Goal: Task Accomplishment & Management: Manage account settings

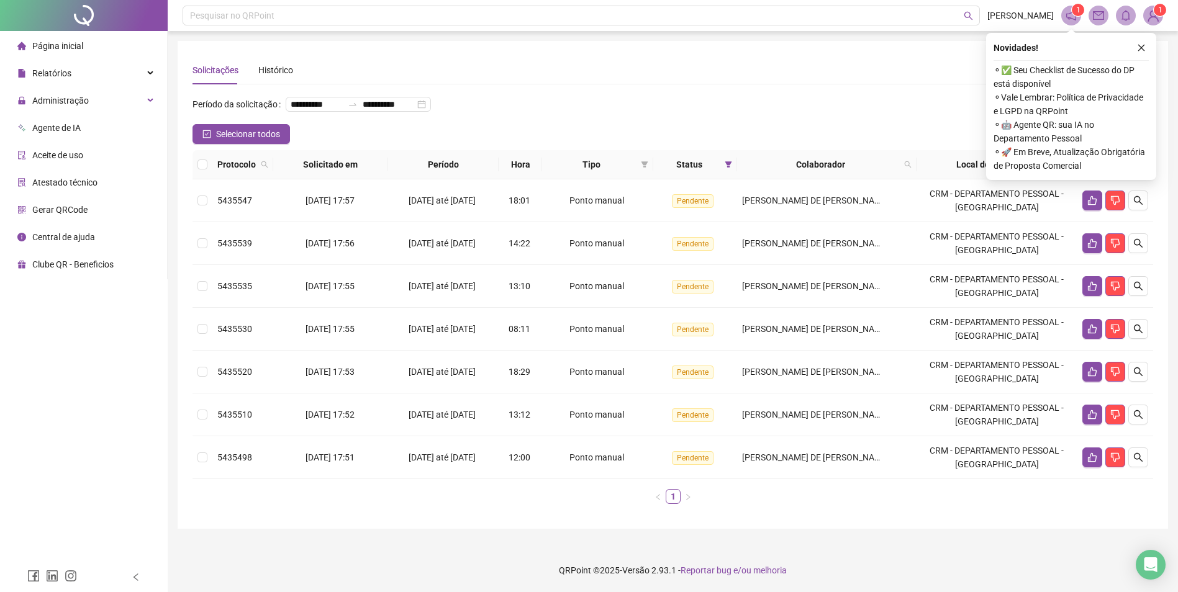
click at [836, 112] on div "**********" at bounding box center [672, 109] width 961 height 30
click at [196, 179] on th at bounding box center [202, 164] width 20 height 29
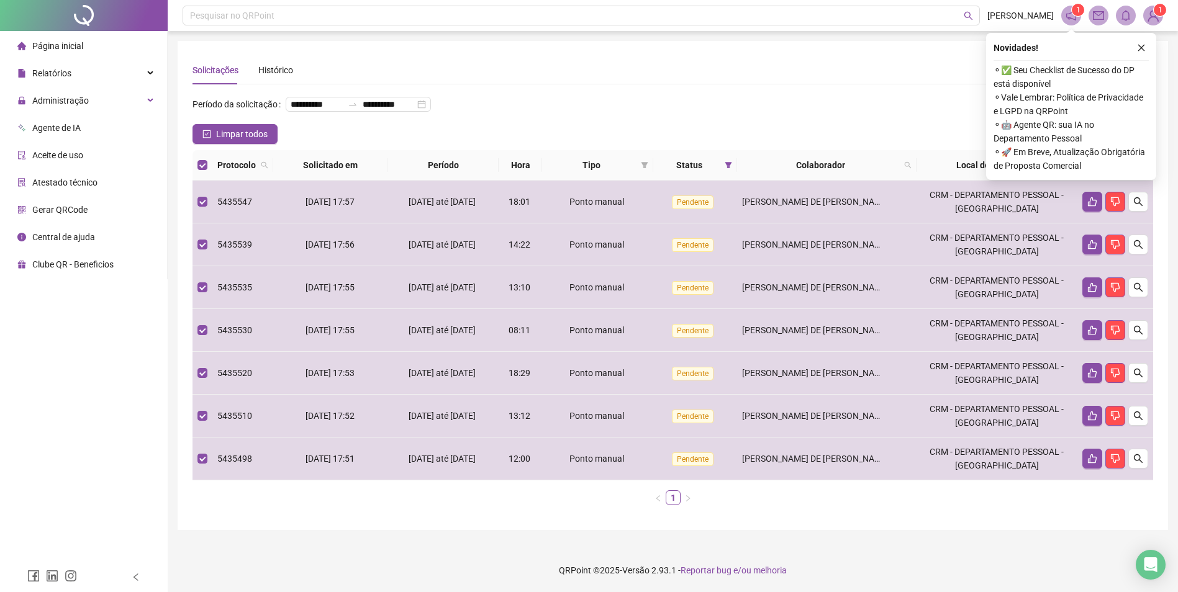
drag, startPoint x: 1145, startPoint y: 44, endPoint x: 1086, endPoint y: 135, distance: 108.7
click at [1145, 45] on icon "close" at bounding box center [1141, 47] width 9 height 9
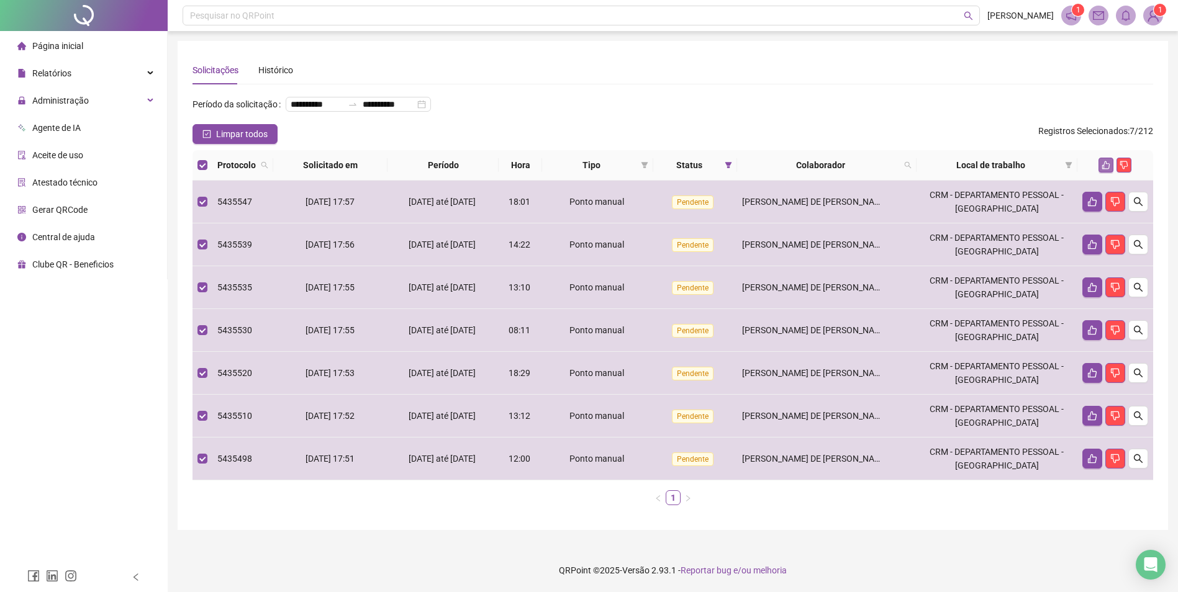
click at [1104, 173] on button "button" at bounding box center [1105, 165] width 15 height 15
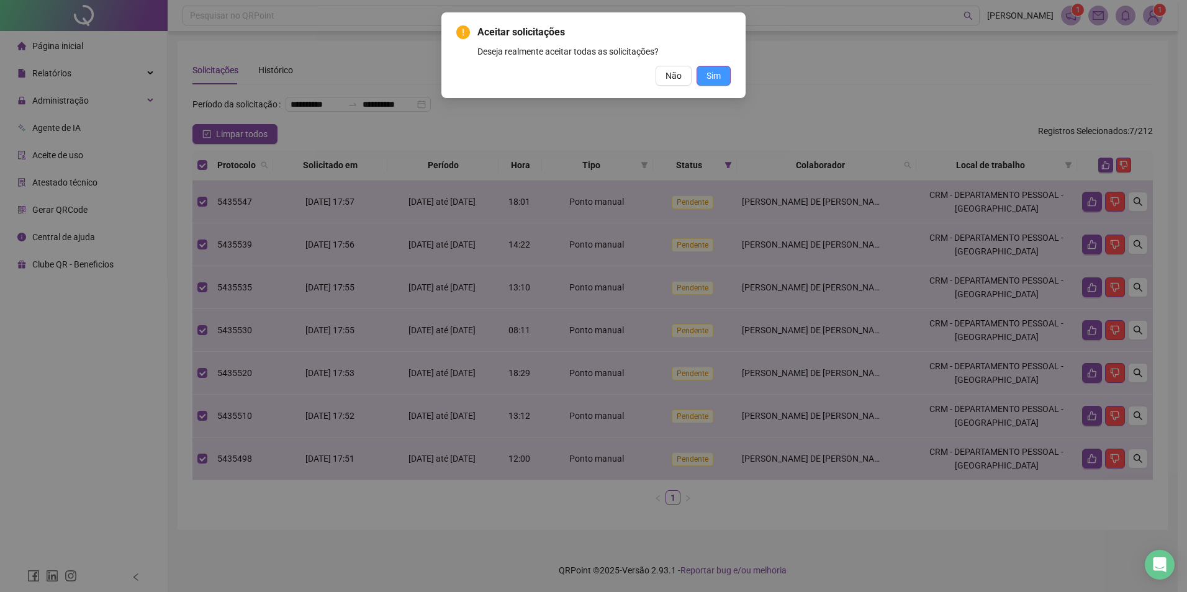
click at [700, 73] on button "Sim" at bounding box center [714, 76] width 34 height 20
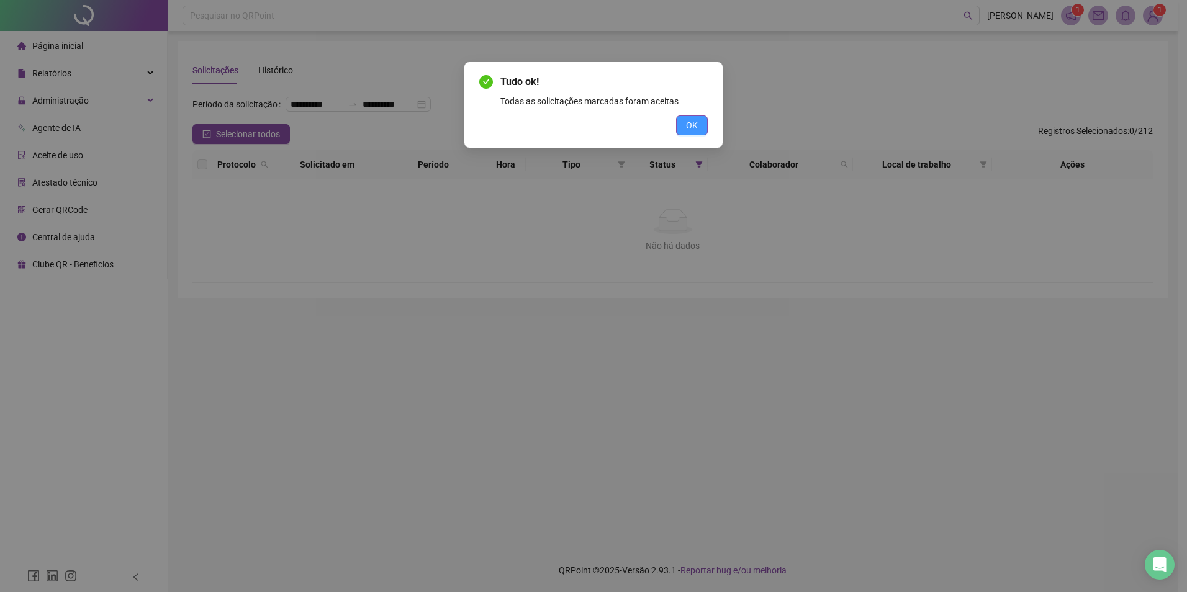
click at [679, 132] on button "OK" at bounding box center [692, 125] width 32 height 20
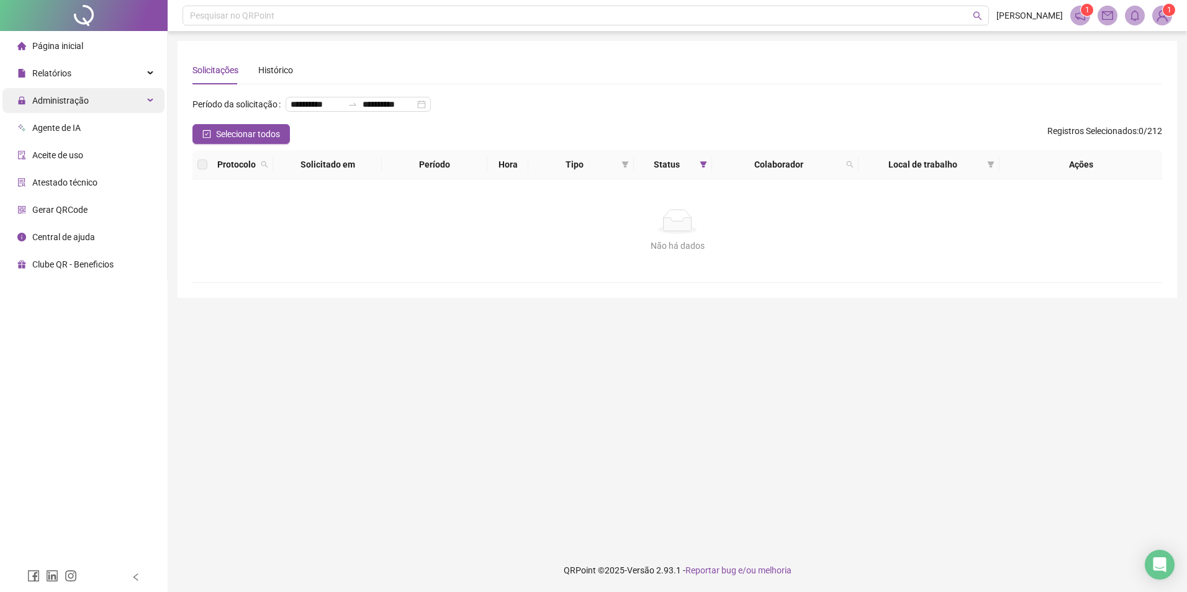
click at [88, 104] on div "Administração" at bounding box center [83, 100] width 162 height 25
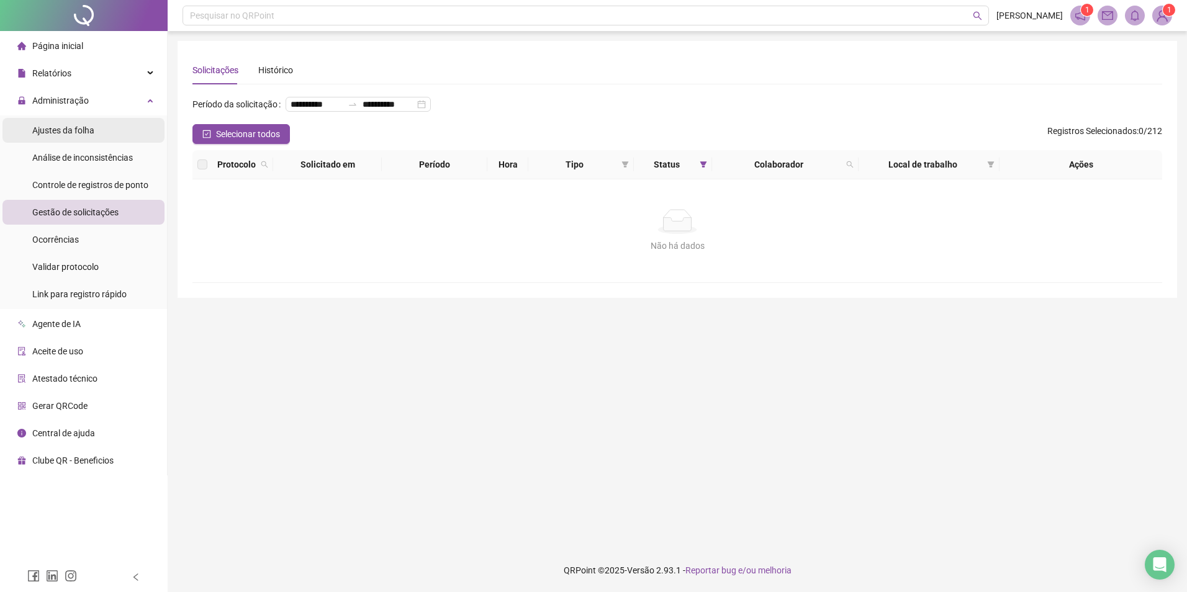
click at [76, 127] on span "Ajustes da folha" at bounding box center [63, 130] width 62 height 10
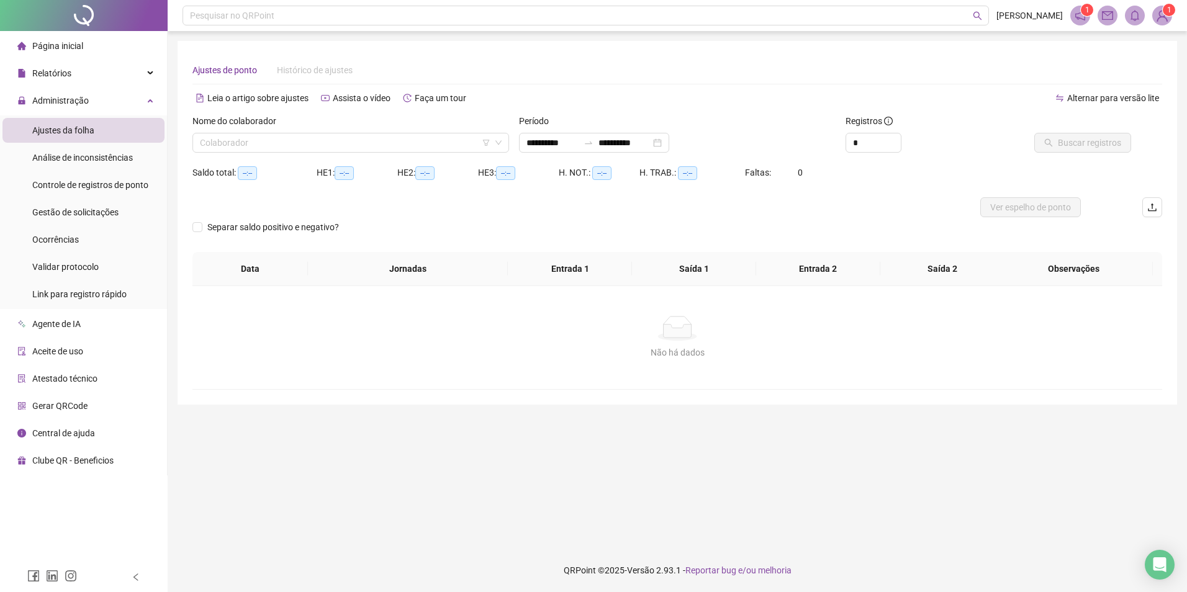
type input "**********"
click at [198, 143] on div "Colaborador" at bounding box center [350, 143] width 317 height 20
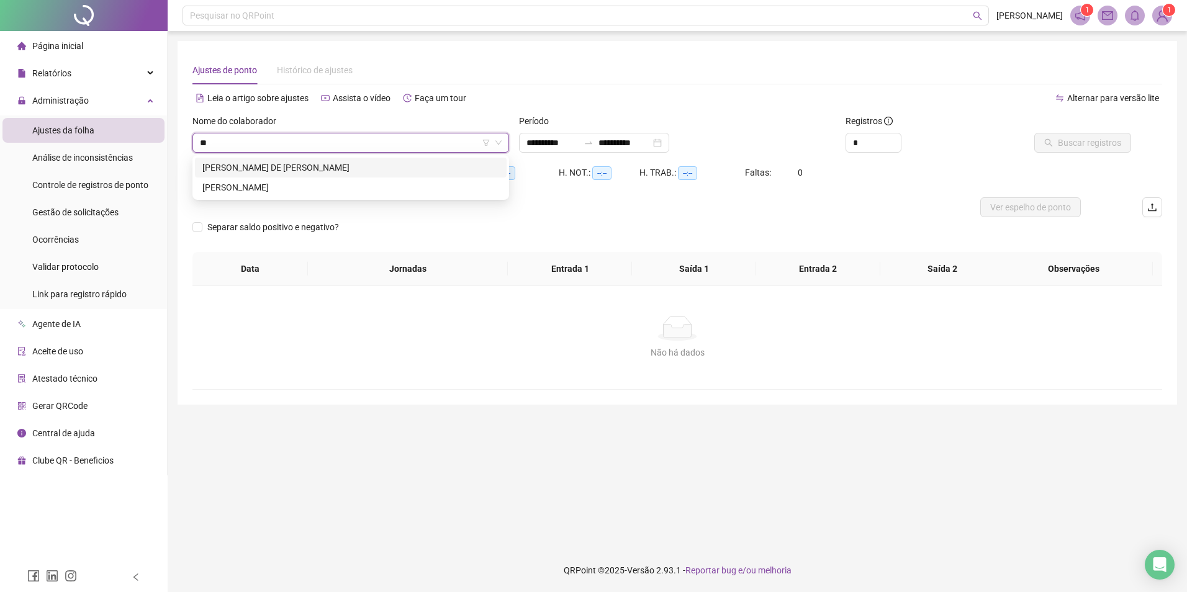
type input "***"
click at [389, 173] on div "[PERSON_NAME] DE [PERSON_NAME]" at bounding box center [350, 168] width 297 height 14
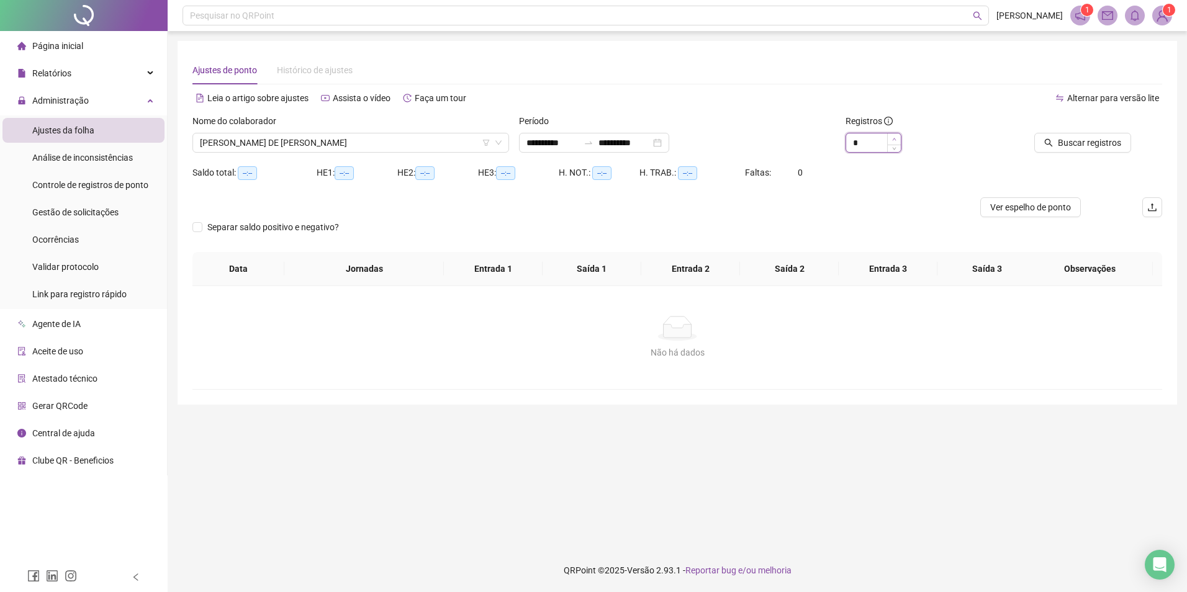
click at [897, 134] on span "Increase Value" at bounding box center [894, 139] width 14 height 11
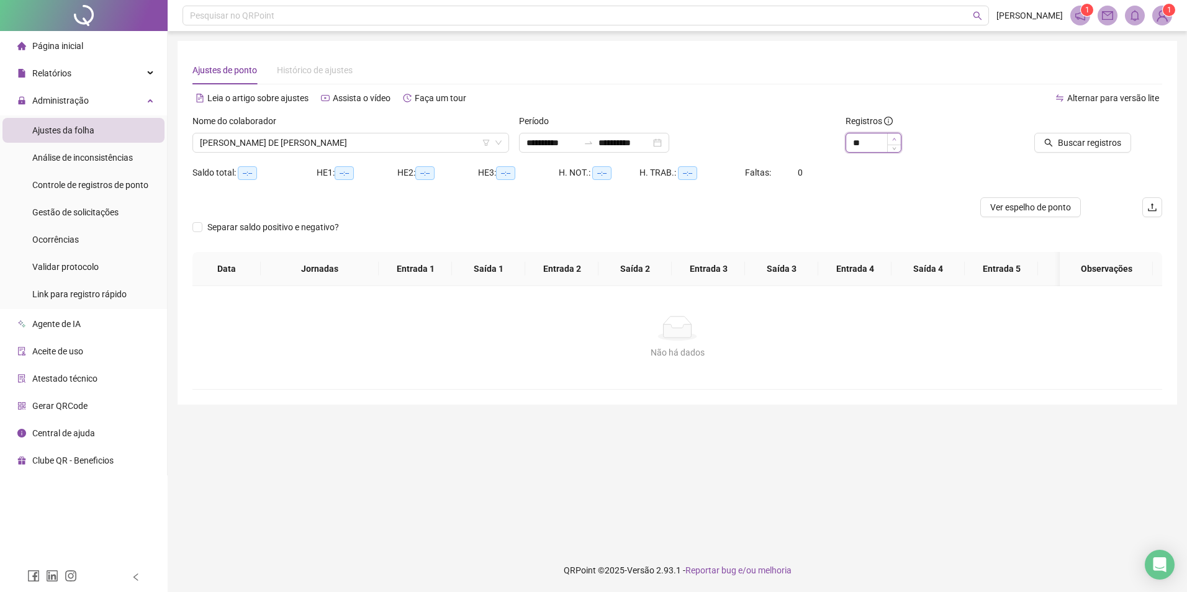
click at [897, 134] on span "Increase Value" at bounding box center [894, 139] width 14 height 11
type input "**"
click at [899, 135] on span "Increase Value" at bounding box center [894, 139] width 14 height 11
click at [1080, 153] on div "Buscar registros" at bounding box center [1085, 138] width 163 height 48
click at [1090, 143] on span "Buscar registros" at bounding box center [1089, 143] width 63 height 14
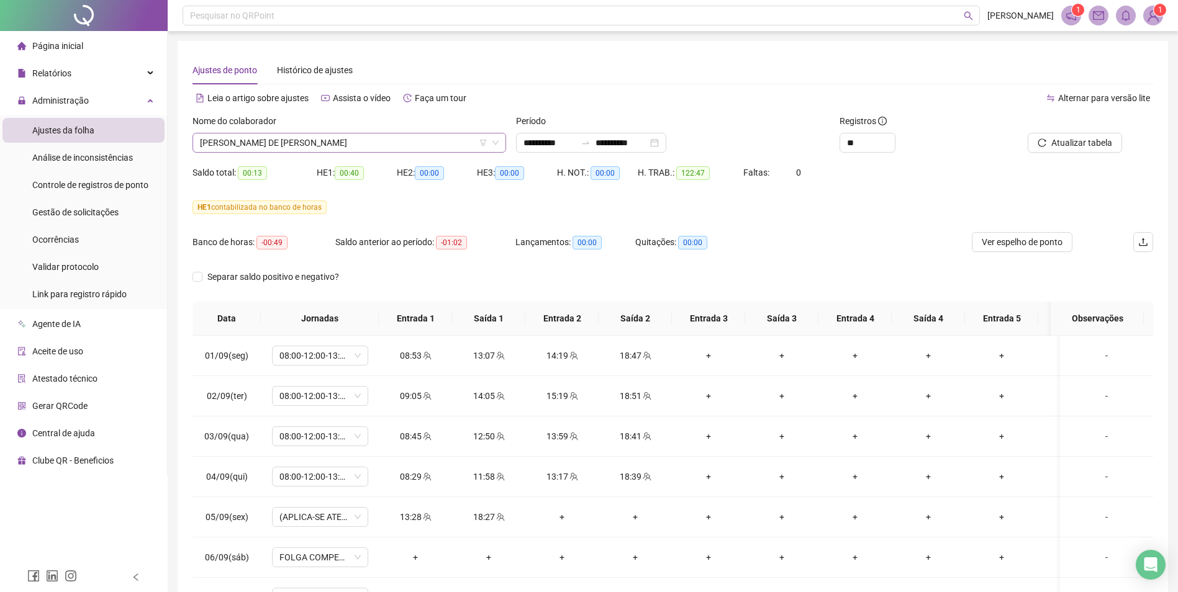
scroll to position [338, 0]
click at [268, 143] on span "[PERSON_NAME] DE [PERSON_NAME]" at bounding box center [349, 143] width 299 height 19
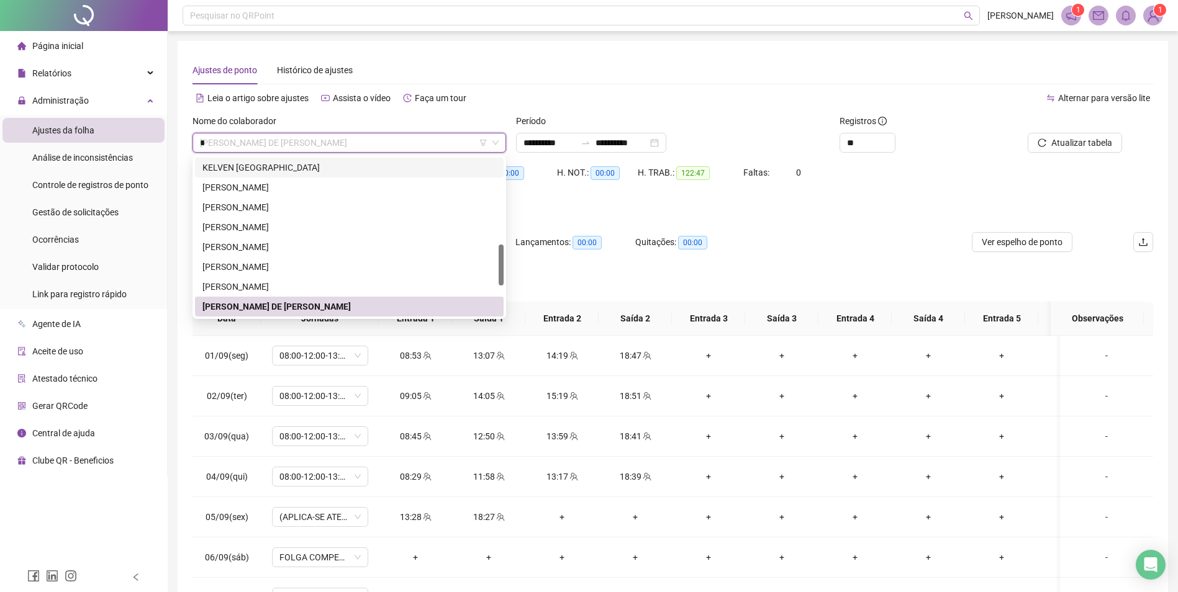
scroll to position [0, 0]
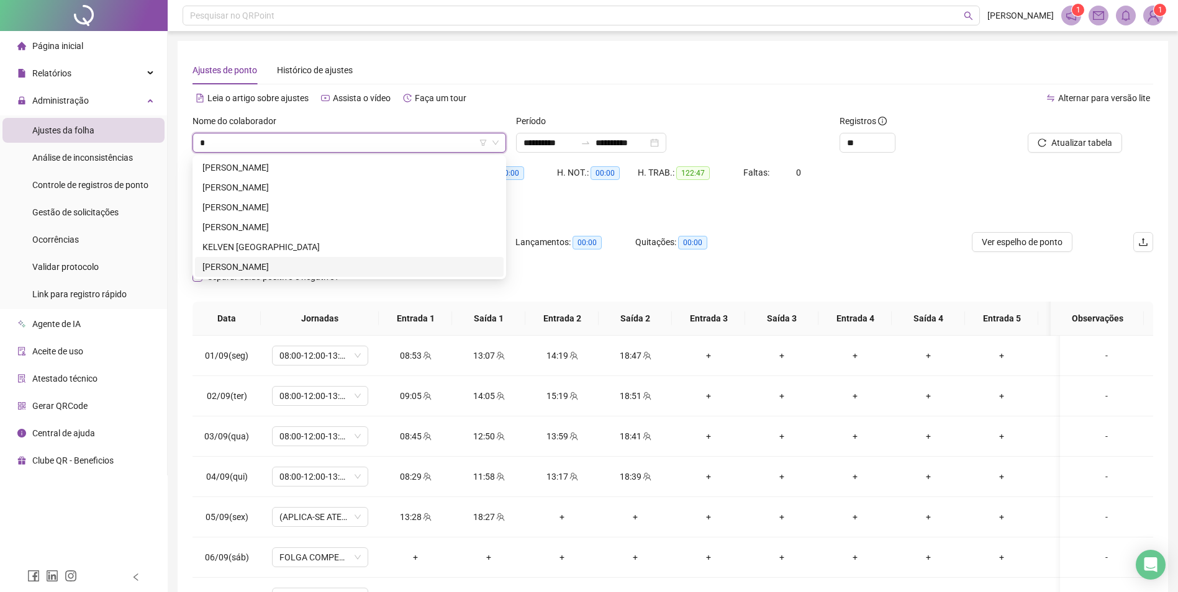
type input "*"
click at [277, 277] on span "Separar saldo positivo e negativo?" at bounding box center [273, 277] width 142 height 14
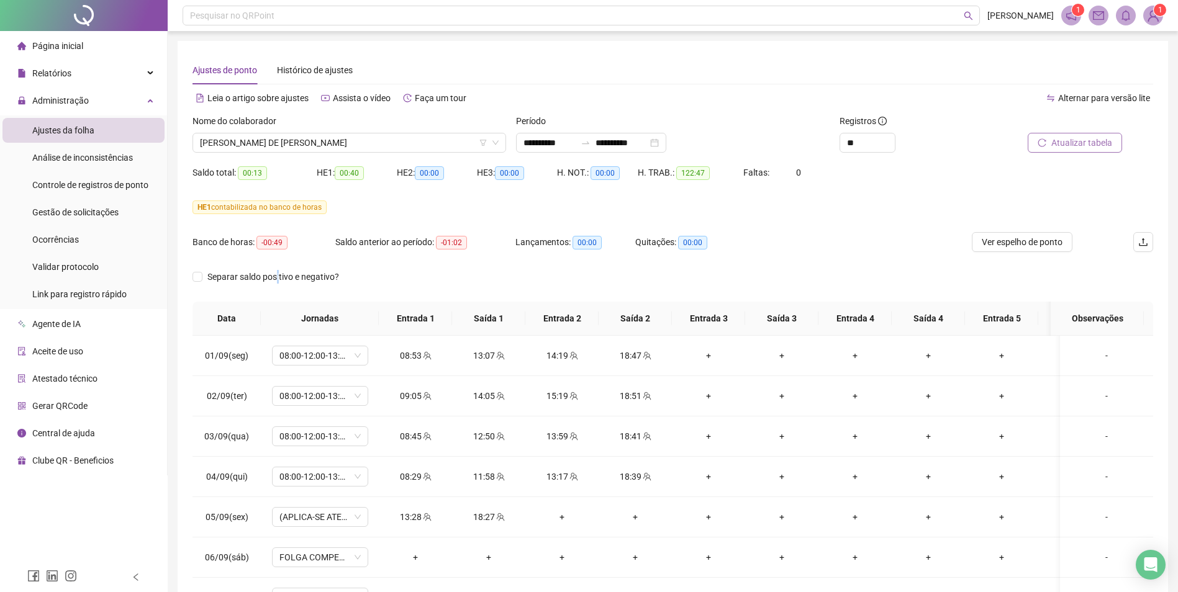
click at [1090, 143] on span "Atualizar tabela" at bounding box center [1081, 143] width 61 height 14
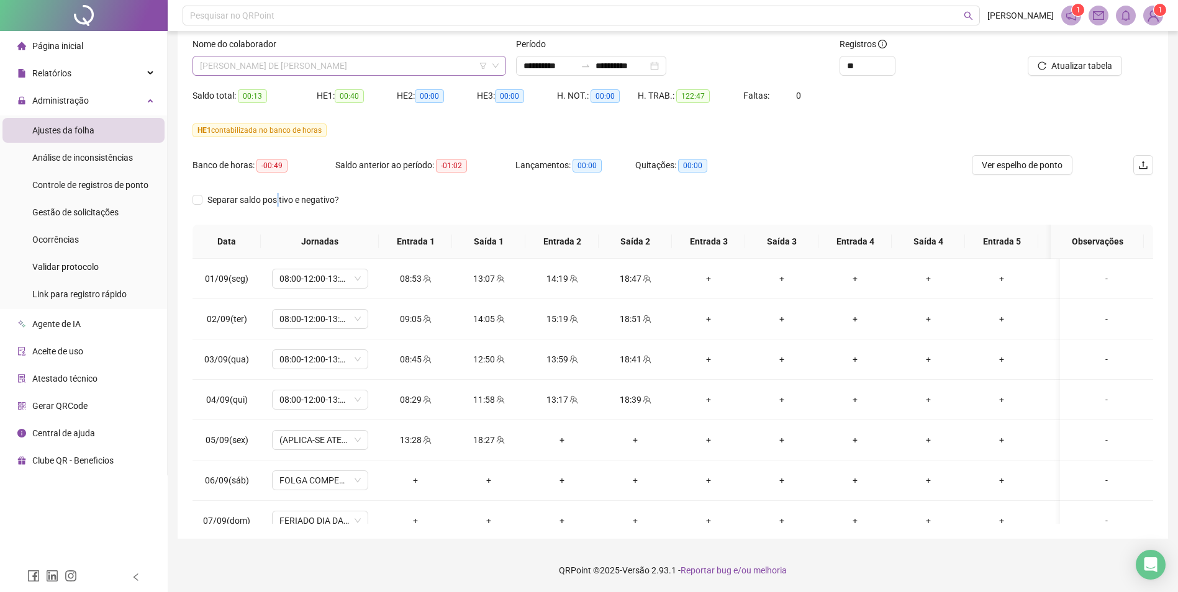
click at [389, 62] on span "[PERSON_NAME] DE [PERSON_NAME]" at bounding box center [349, 66] width 299 height 19
type input "***"
click at [398, 76] on div "Nome do colaborador [PERSON_NAME] DE [PERSON_NAME]" at bounding box center [350, 61] width 324 height 48
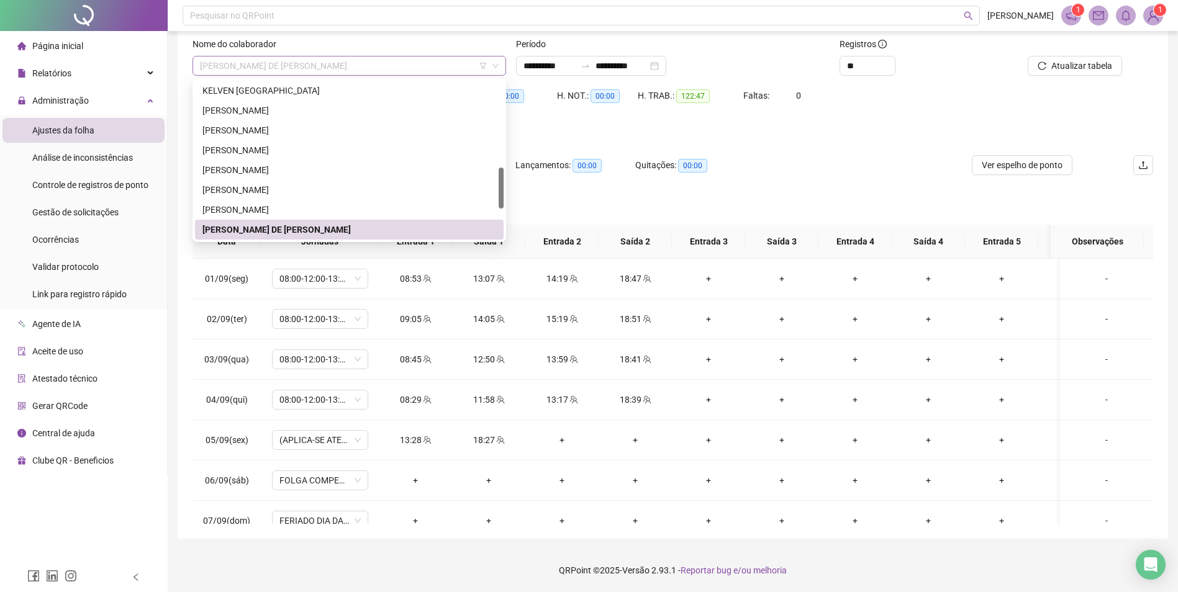
click at [408, 64] on span "[PERSON_NAME] DE [PERSON_NAME]" at bounding box center [349, 66] width 299 height 19
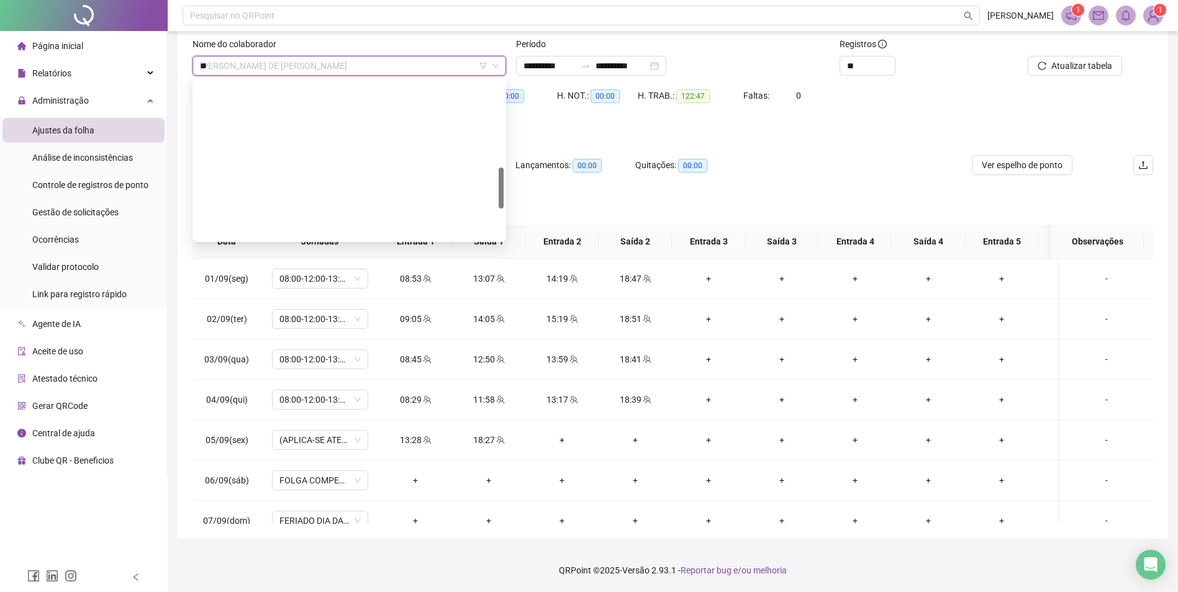
type input "***"
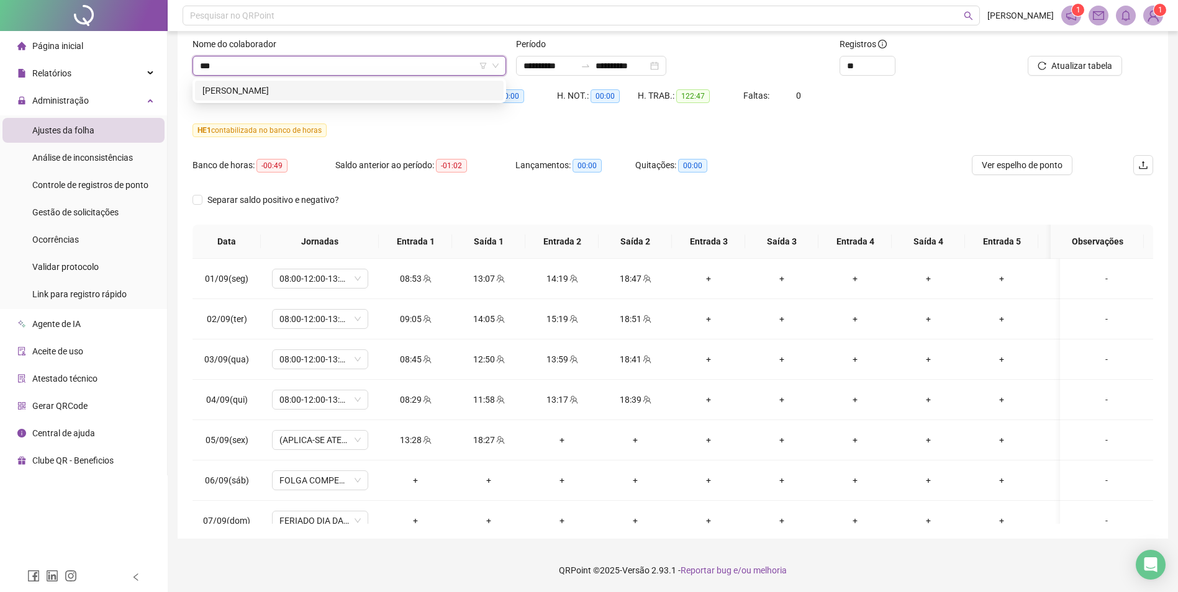
click at [391, 93] on div "[PERSON_NAME]" at bounding box center [349, 91] width 294 height 14
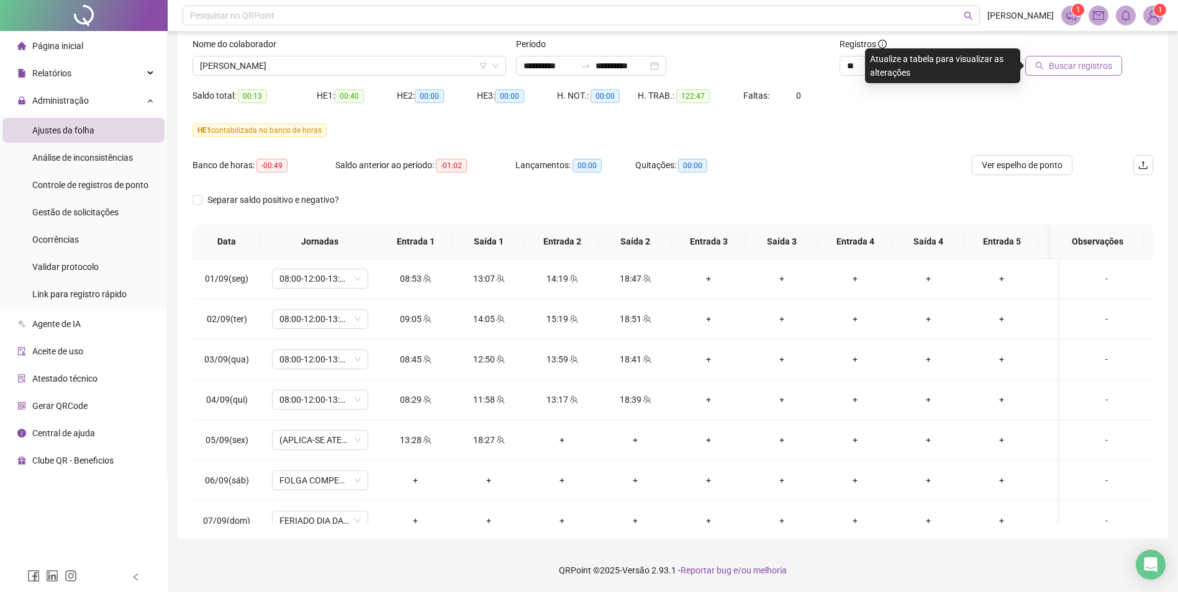
click at [1086, 70] on span "Buscar registros" at bounding box center [1080, 66] width 63 height 14
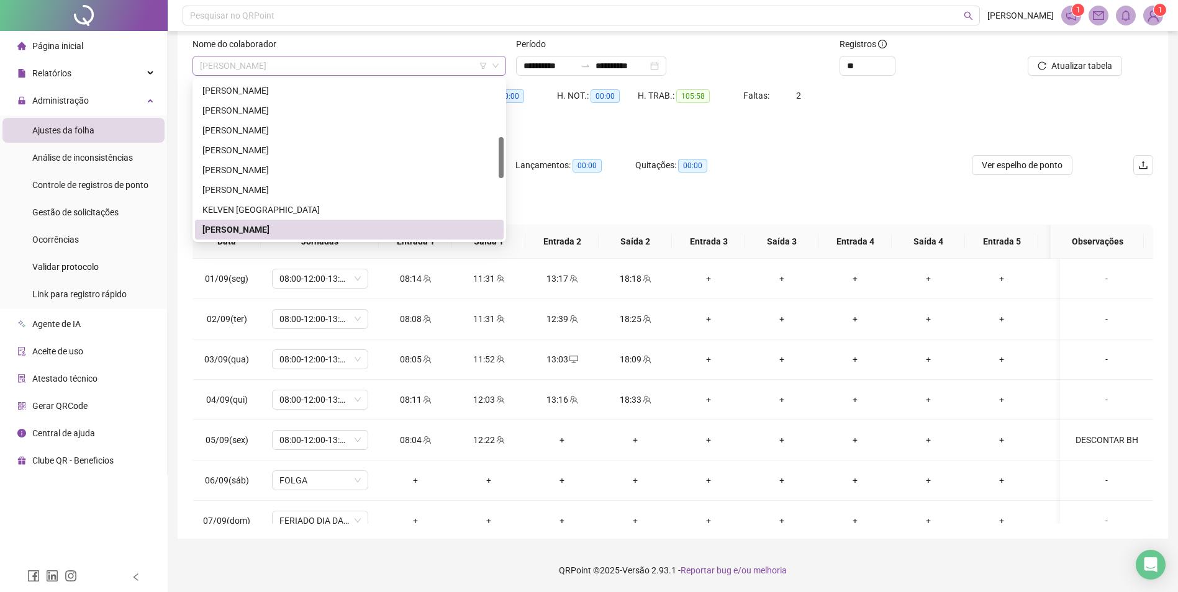
click at [359, 59] on span "[PERSON_NAME]" at bounding box center [349, 66] width 299 height 19
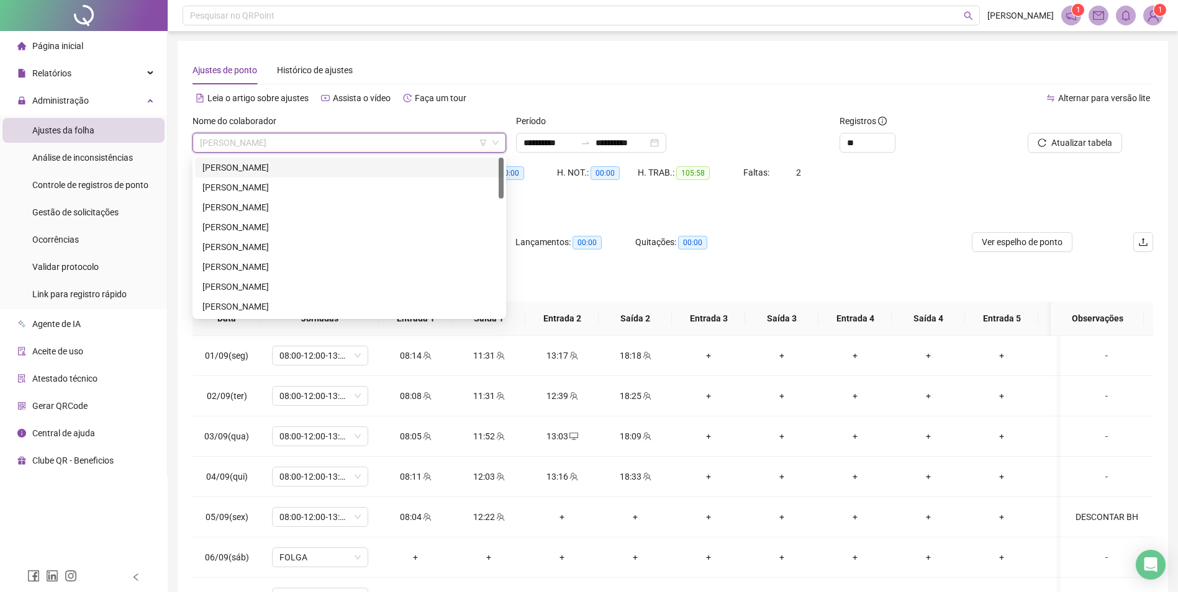
click at [355, 163] on div "[PERSON_NAME]" at bounding box center [349, 168] width 294 height 14
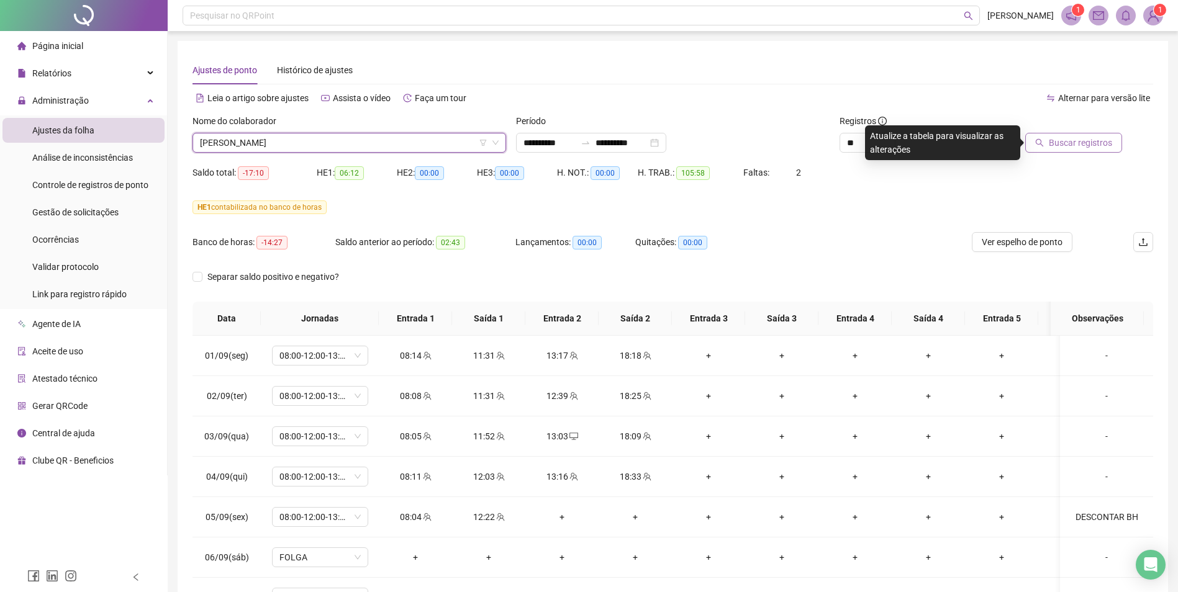
click at [1076, 147] on span "Buscar registros" at bounding box center [1080, 143] width 63 height 14
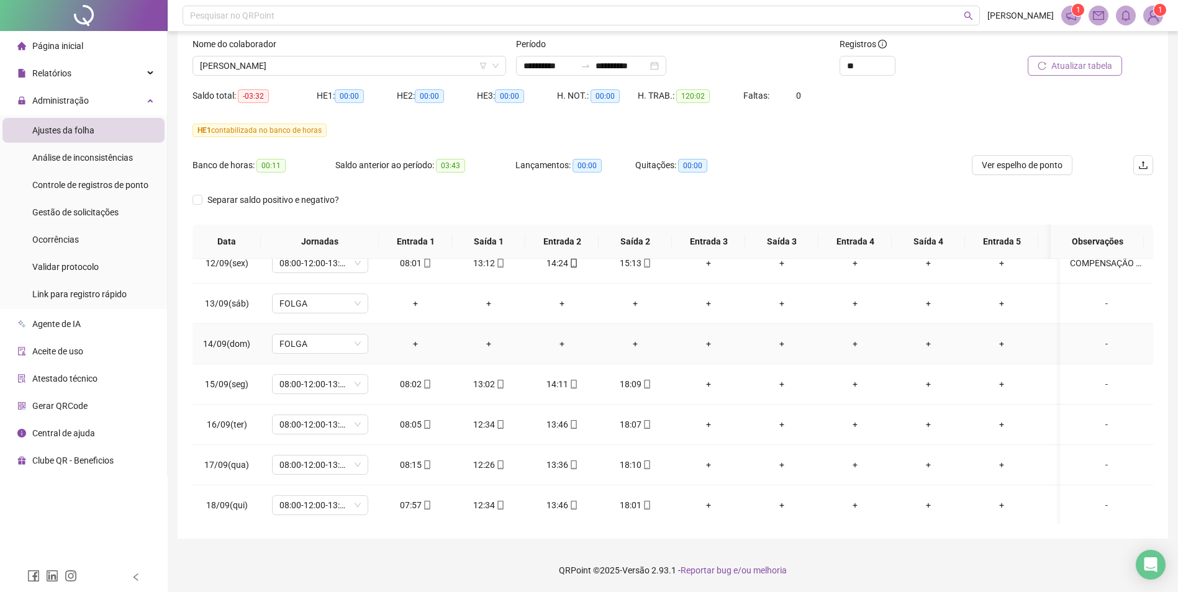
scroll to position [471, 0]
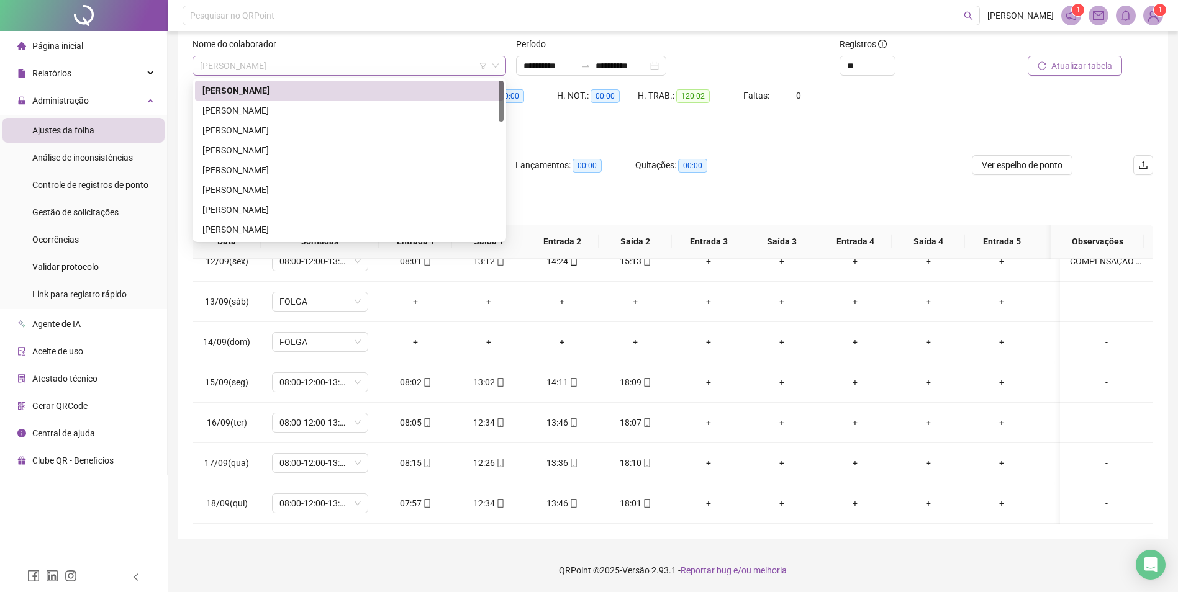
click at [317, 74] on span "[PERSON_NAME]" at bounding box center [349, 66] width 299 height 19
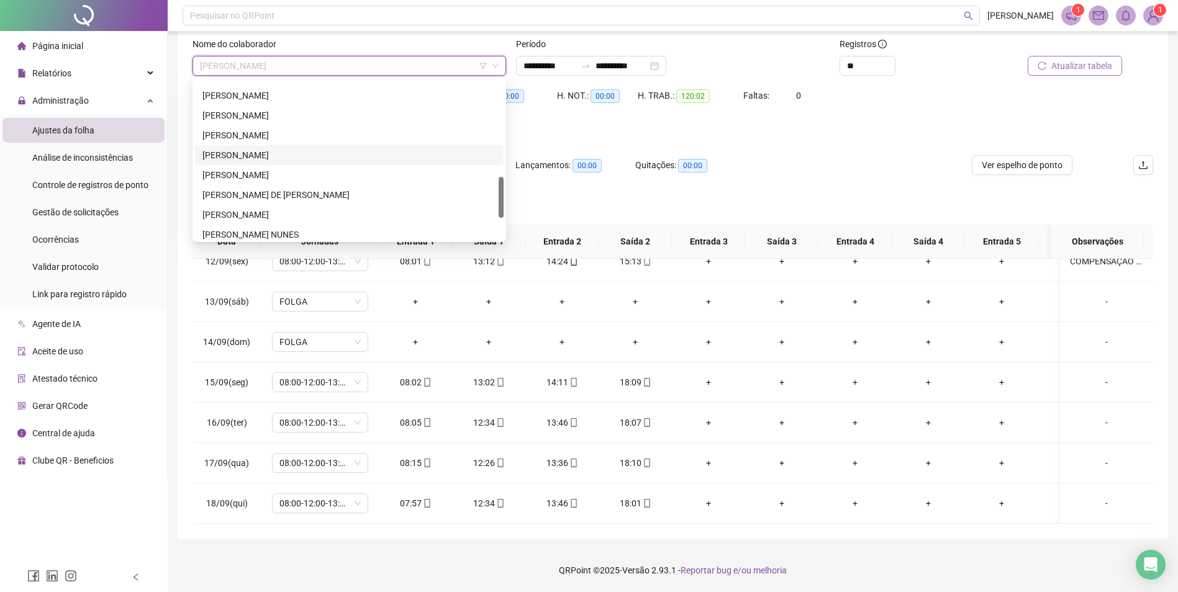
scroll to position [310, 0]
click at [256, 132] on div "[PERSON_NAME]" at bounding box center [349, 138] width 294 height 14
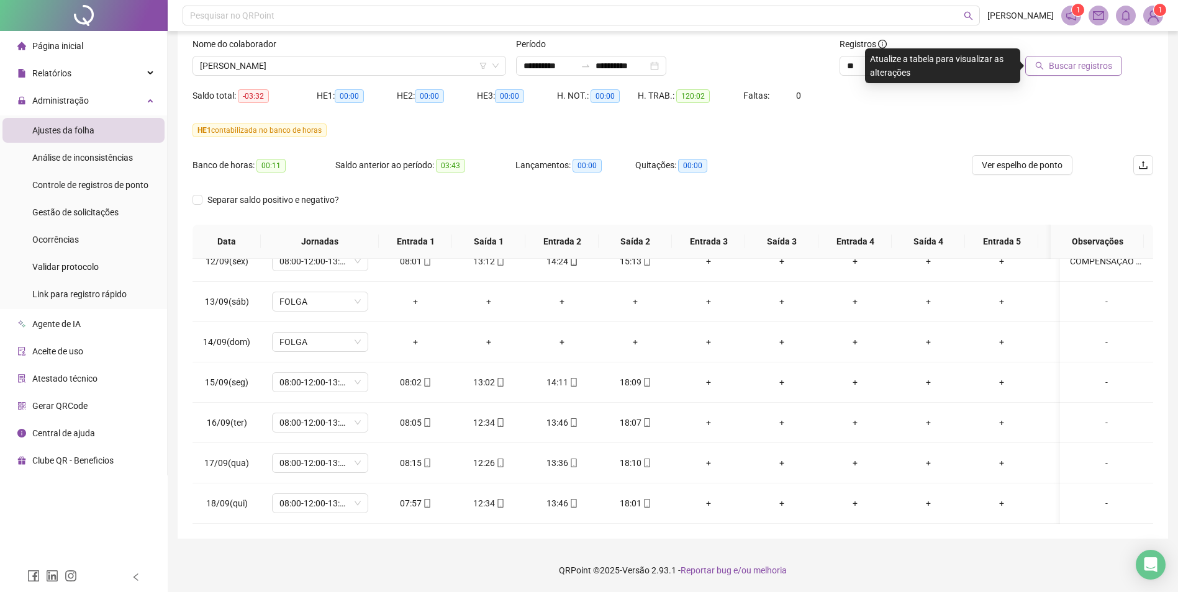
click at [1098, 58] on button "Buscar registros" at bounding box center [1073, 66] width 97 height 20
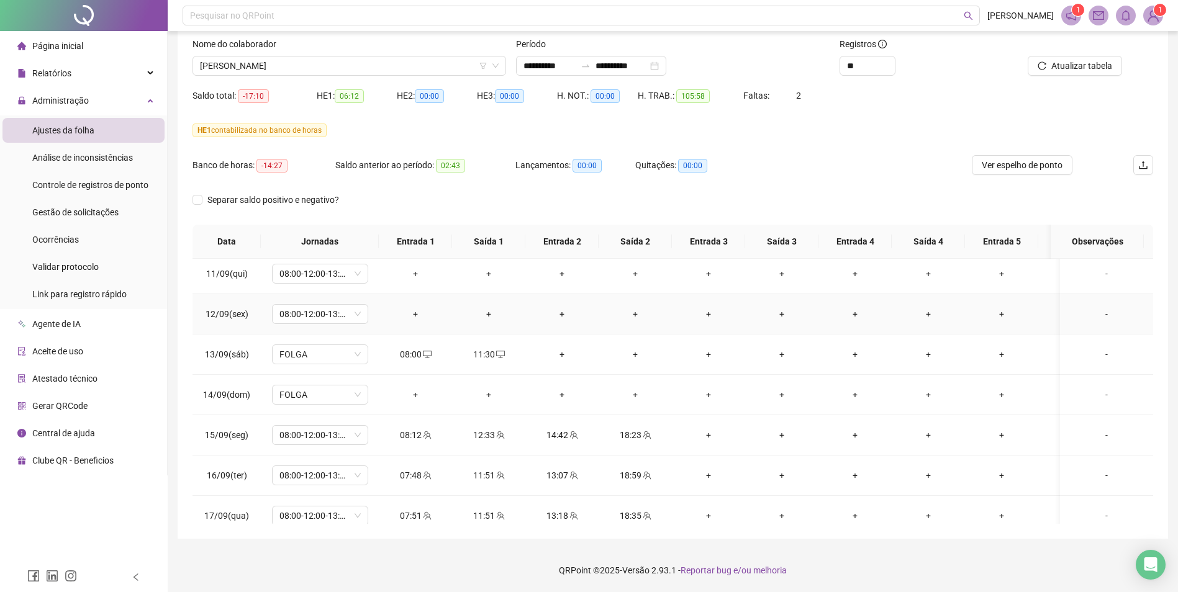
scroll to position [346, 0]
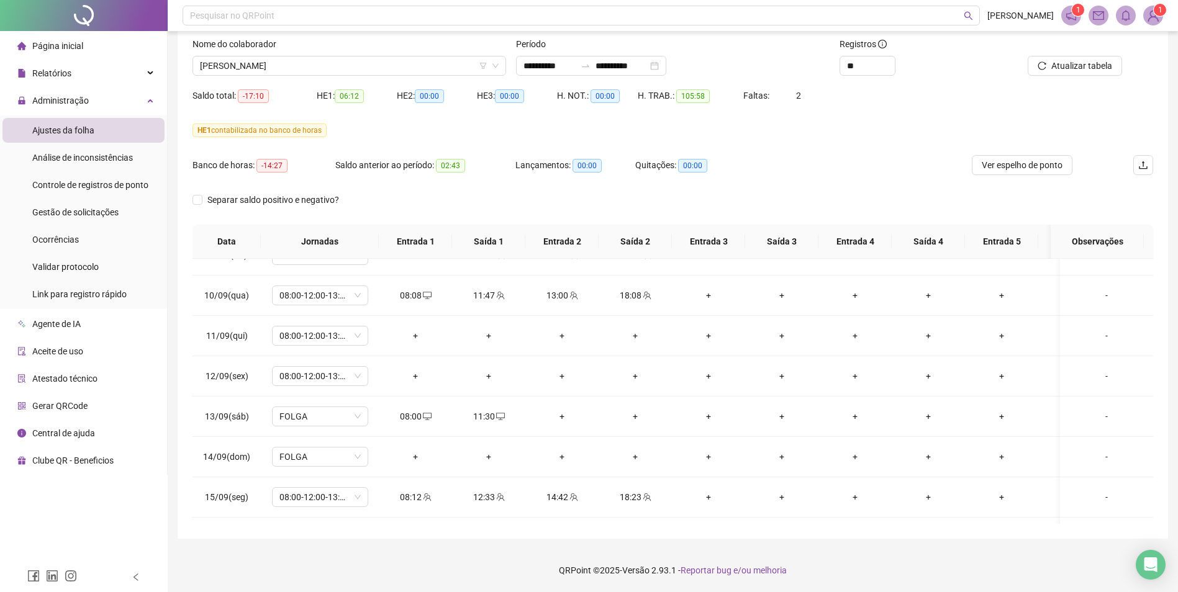
click at [324, 53] on div "Nome do colaborador" at bounding box center [349, 46] width 314 height 19
click at [324, 60] on span "[PERSON_NAME]" at bounding box center [349, 66] width 299 height 19
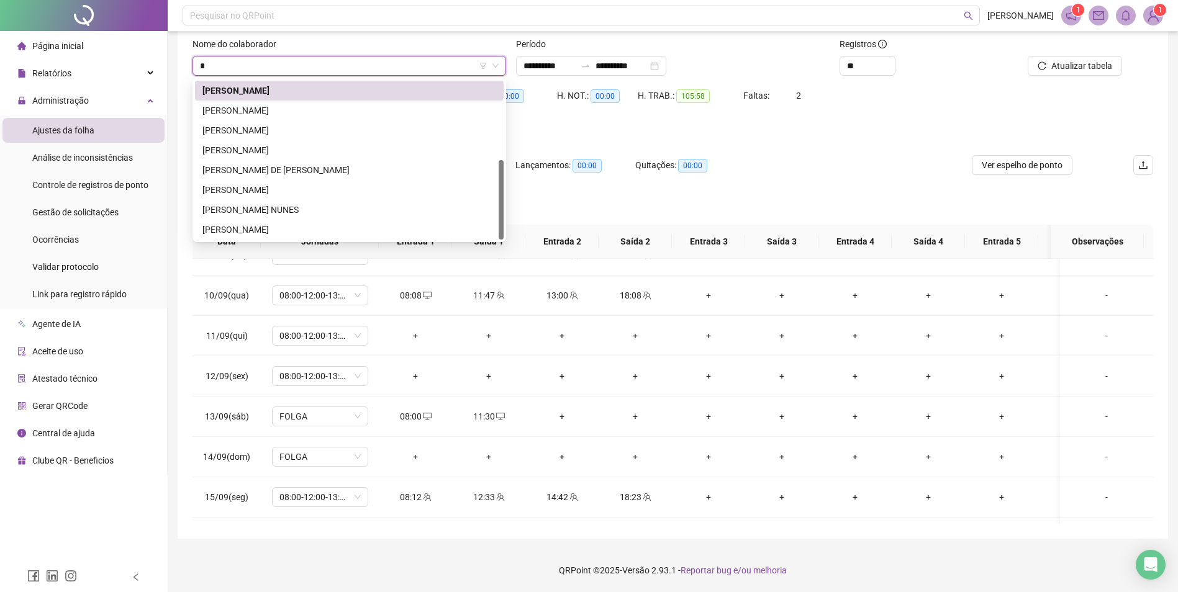
scroll to position [0, 0]
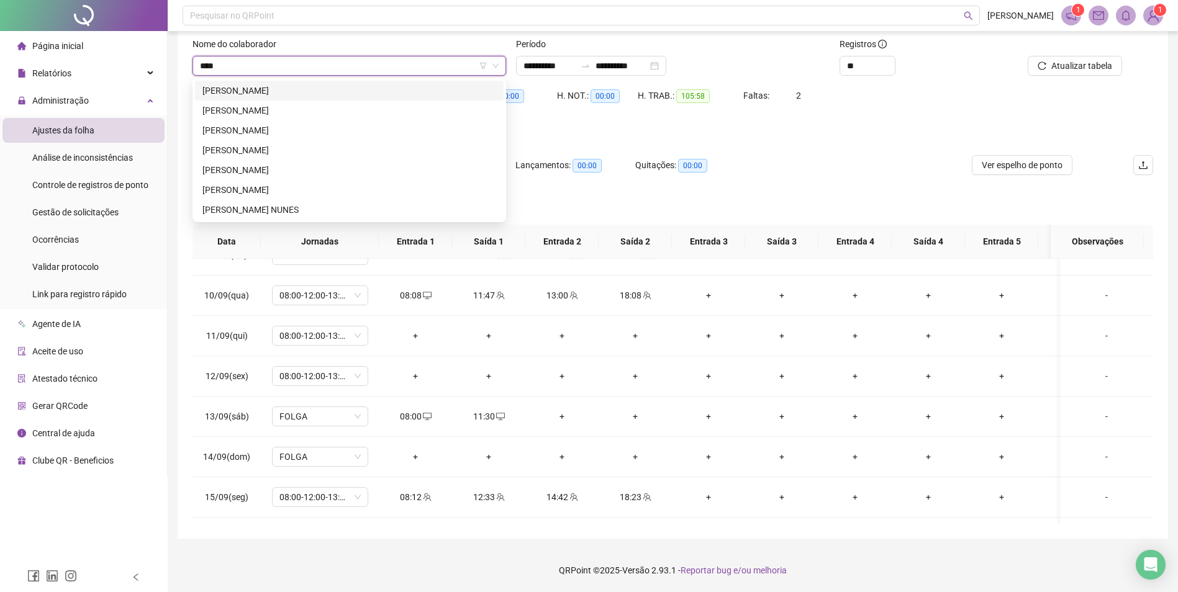
type input "****"
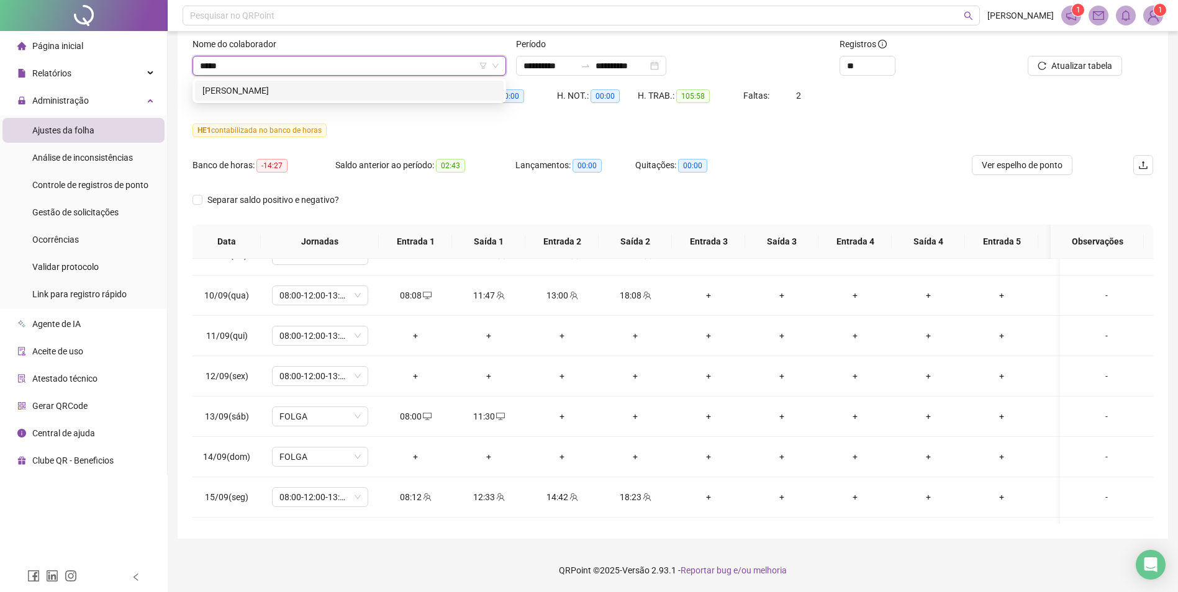
click at [389, 91] on div "[PERSON_NAME]" at bounding box center [349, 91] width 294 height 14
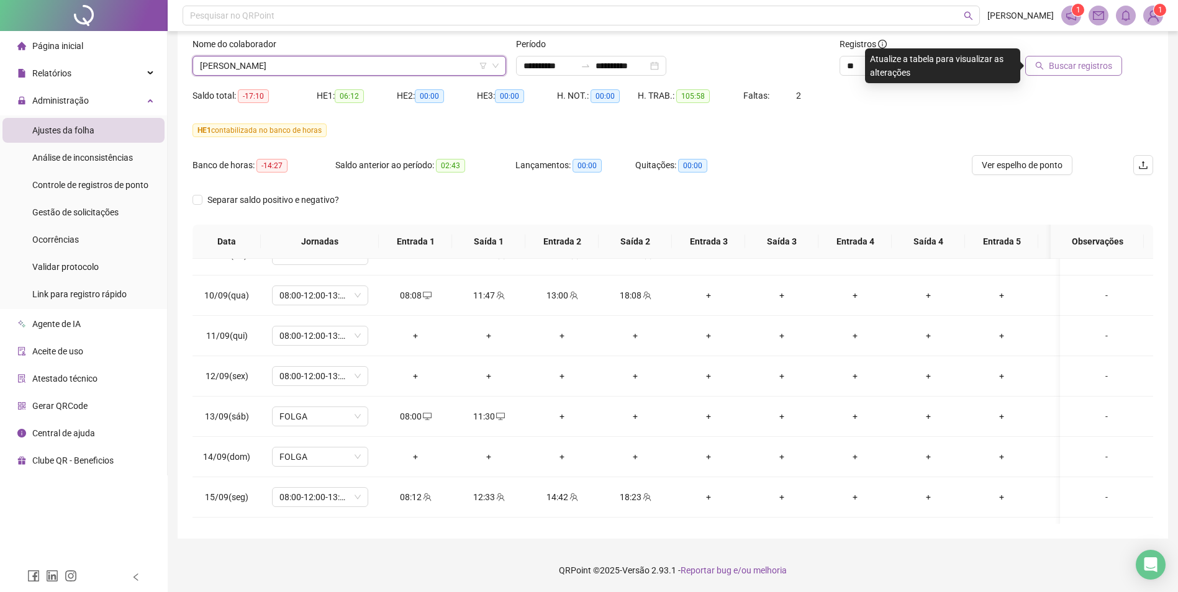
click at [1100, 68] on span "Buscar registros" at bounding box center [1080, 66] width 63 height 14
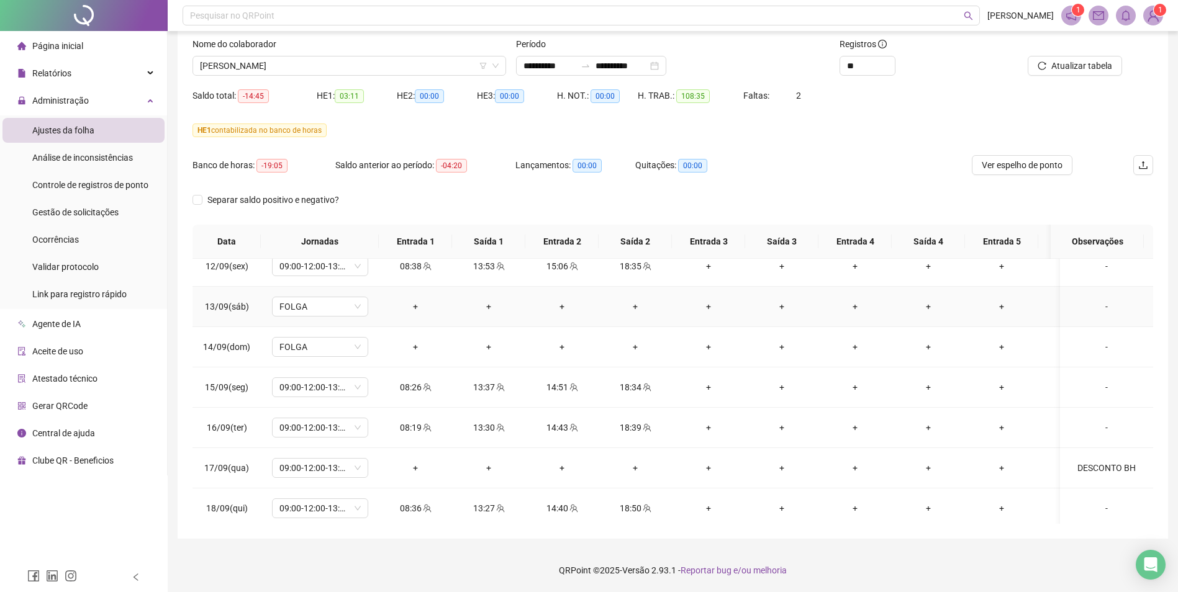
scroll to position [471, 0]
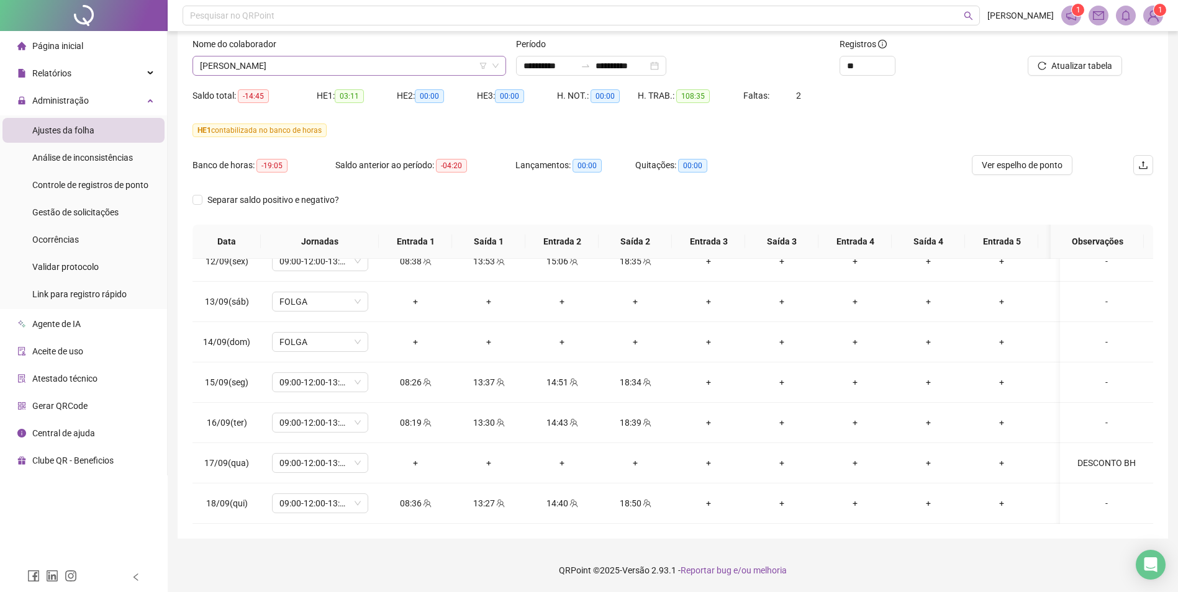
drag, startPoint x: 360, startPoint y: 60, endPoint x: 348, endPoint y: 70, distance: 15.9
click at [358, 60] on span "[PERSON_NAME]" at bounding box center [349, 66] width 299 height 19
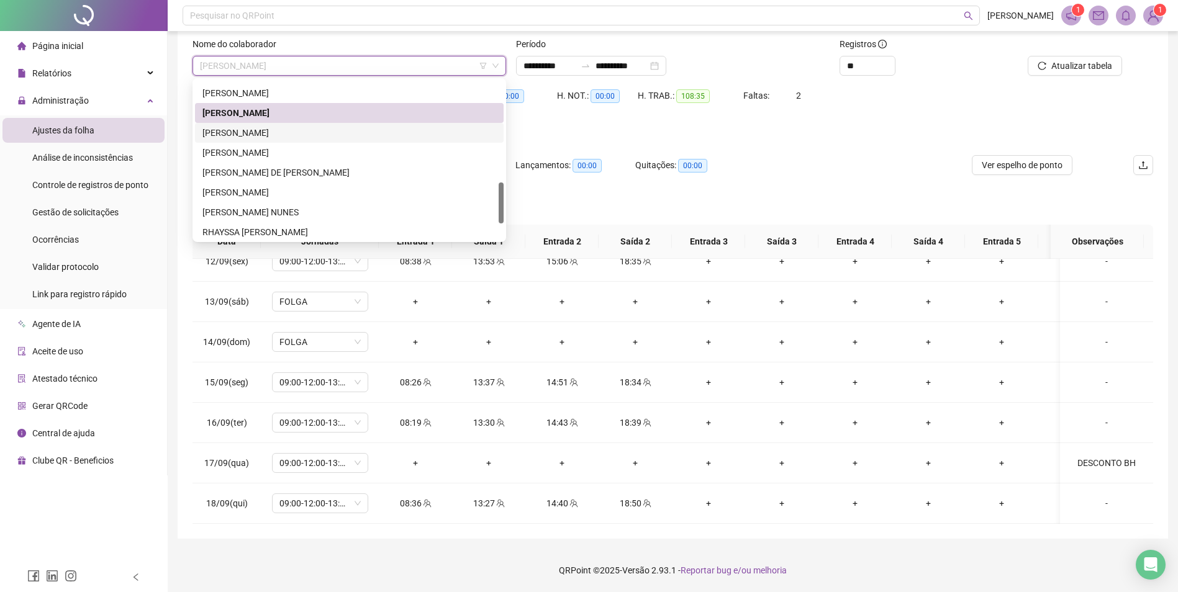
scroll to position [271, 0]
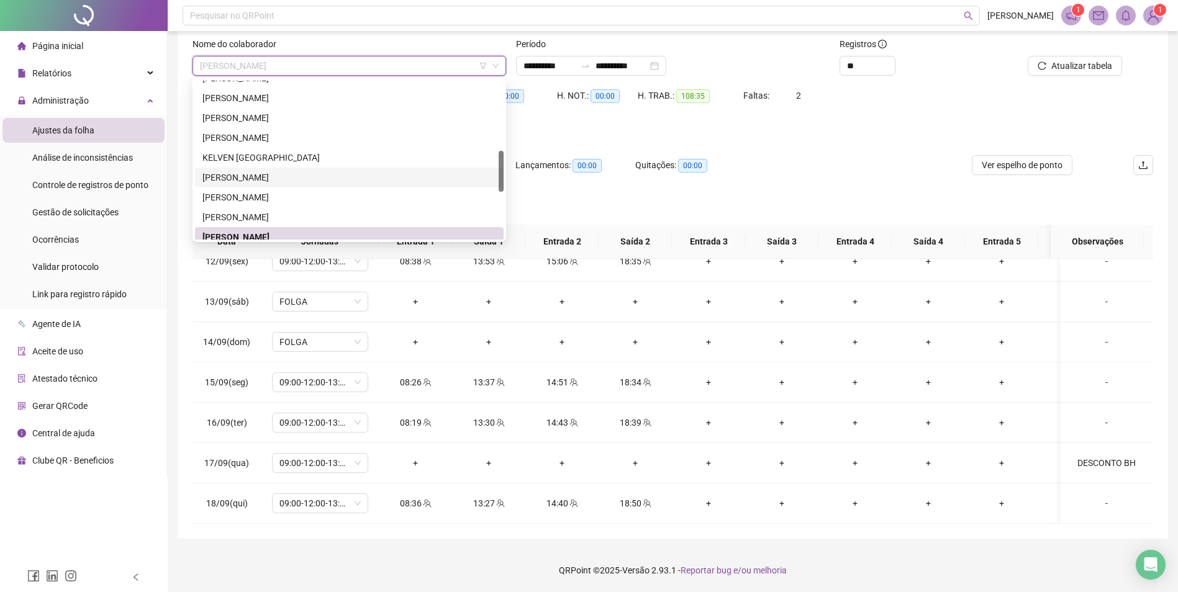
click at [244, 168] on div "[PERSON_NAME]" at bounding box center [349, 178] width 309 height 20
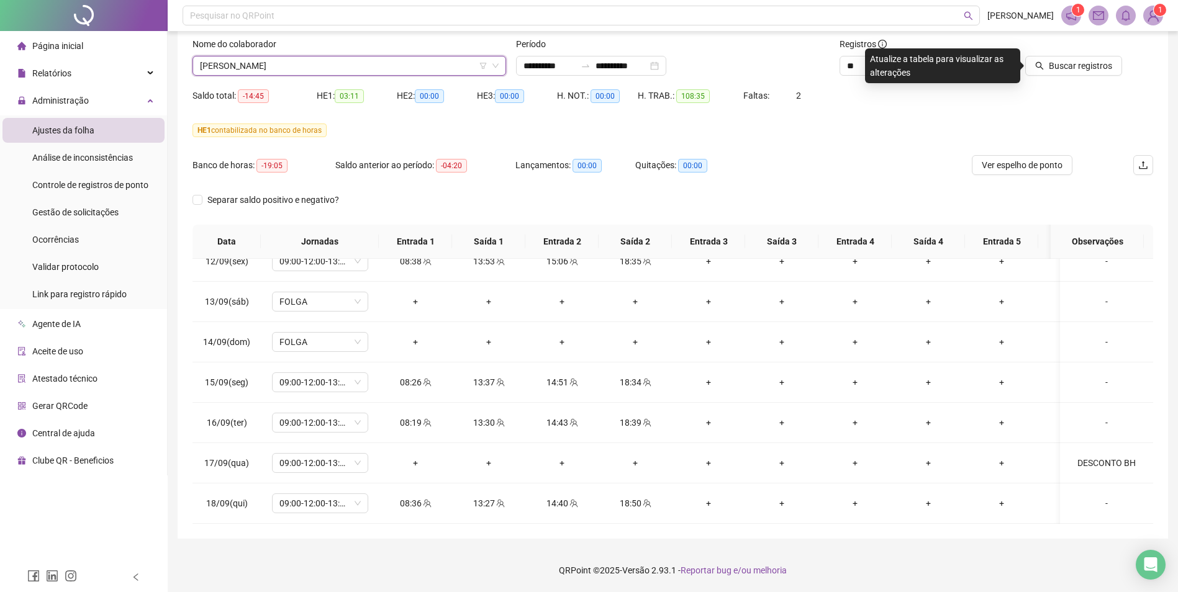
click at [330, 65] on span "[PERSON_NAME]" at bounding box center [349, 66] width 299 height 19
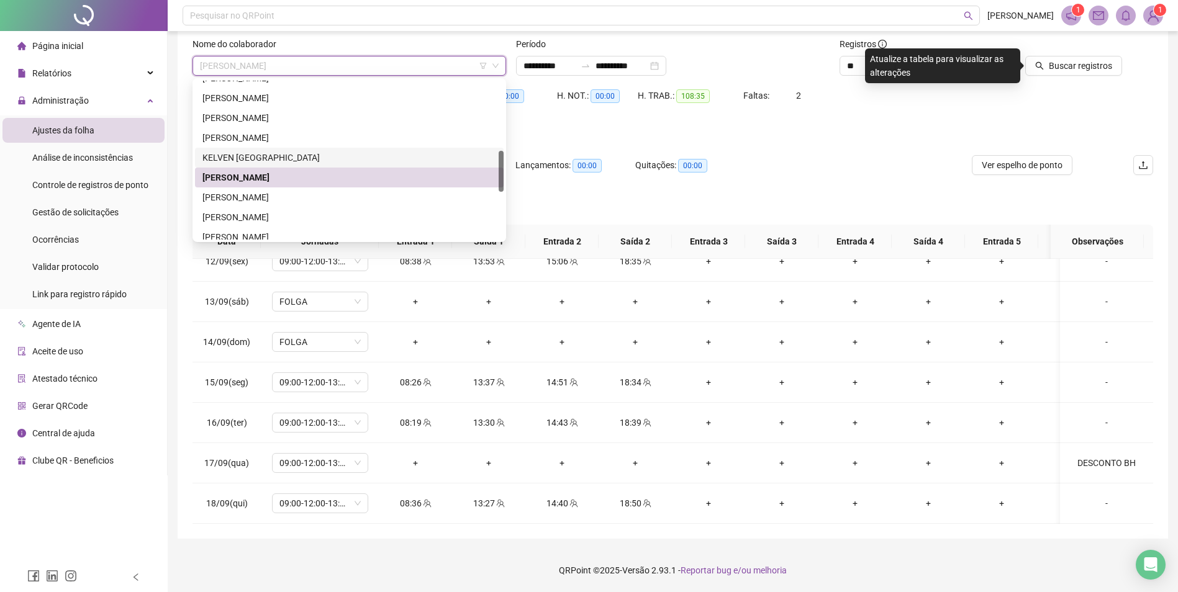
click at [286, 153] on div "KELVEN [GEOGRAPHIC_DATA]" at bounding box center [349, 158] width 294 height 14
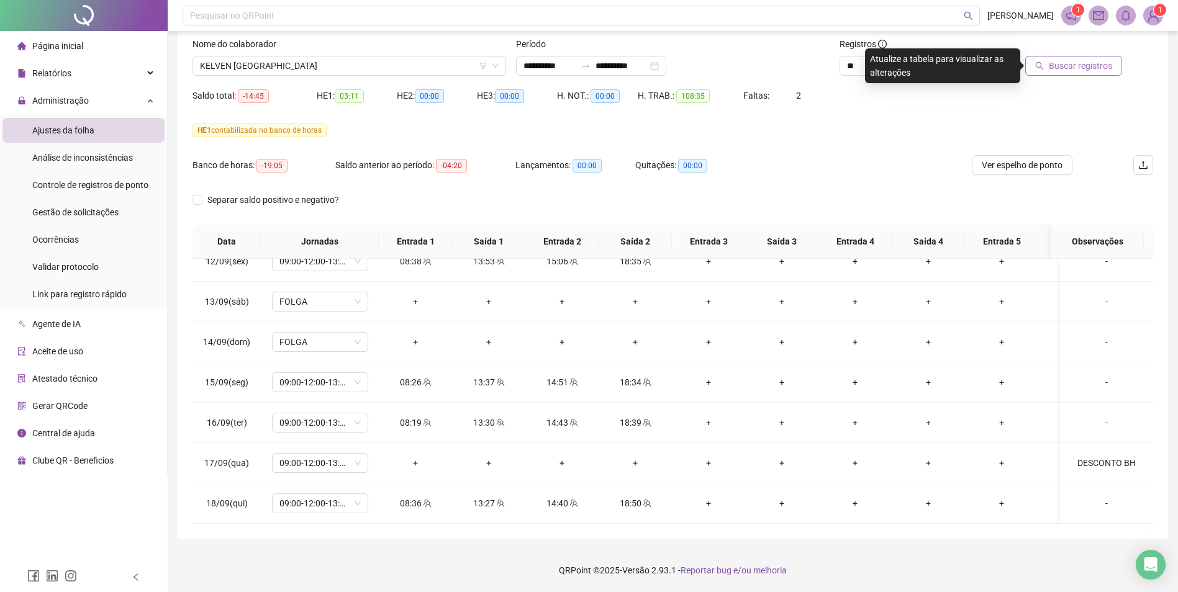
click at [1069, 70] on span "Buscar registros" at bounding box center [1080, 66] width 63 height 14
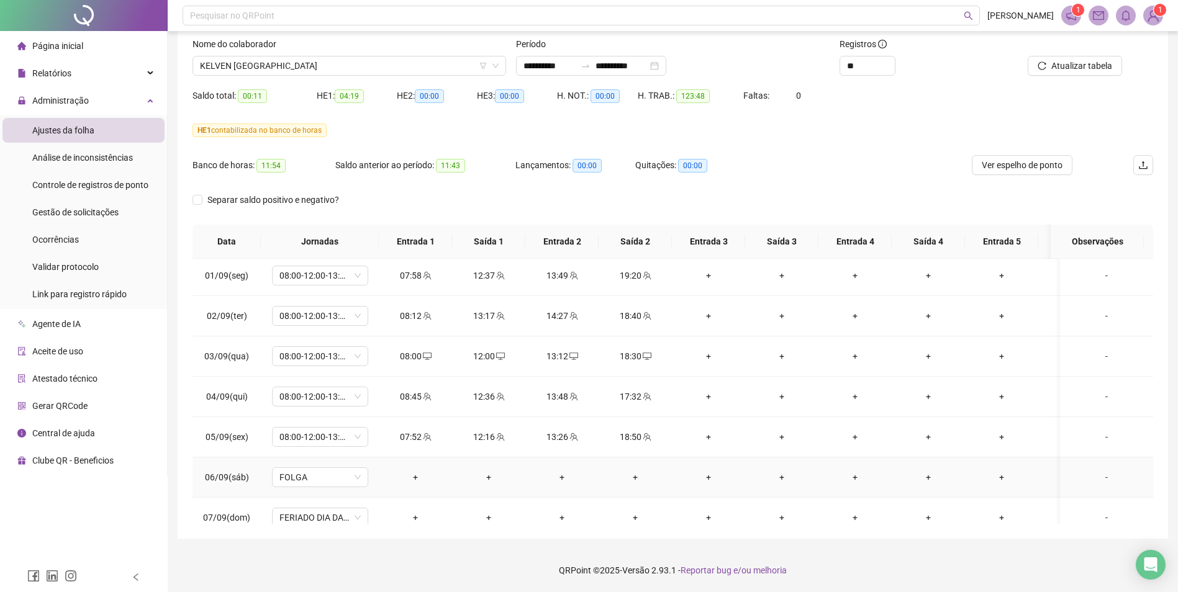
scroll to position [0, 0]
click at [353, 50] on div "Nome do colaborador" at bounding box center [349, 46] width 314 height 19
click at [122, 219] on li "Gestão de solicitações" at bounding box center [83, 212] width 162 height 25
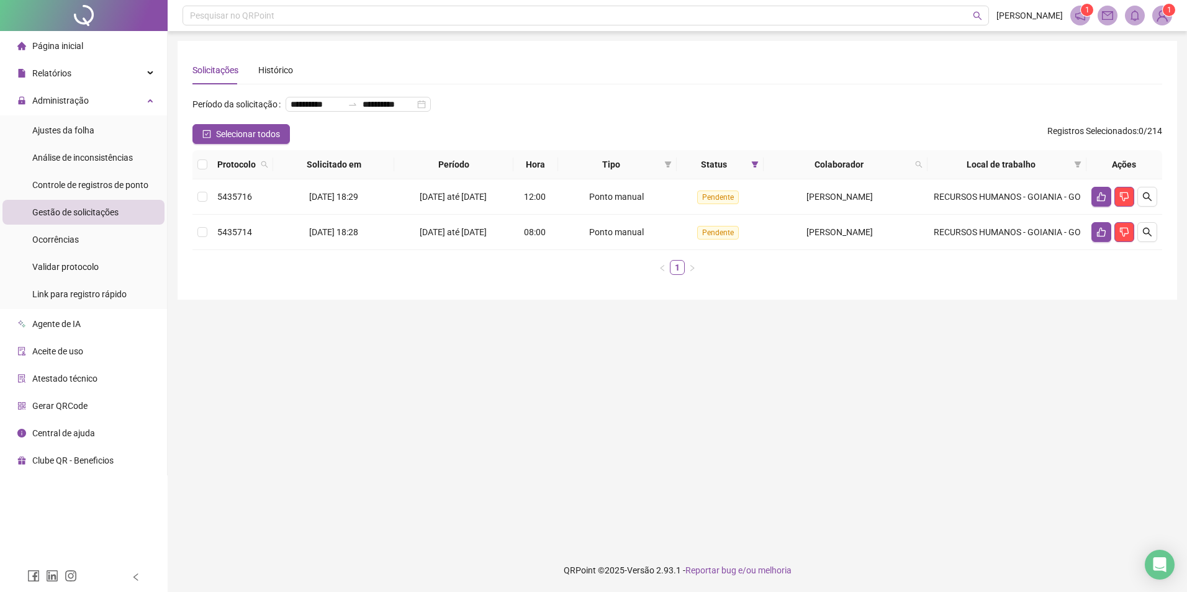
drag, startPoint x: 196, startPoint y: 181, endPoint x: 210, endPoint y: 181, distance: 14.3
click at [197, 179] on th at bounding box center [202, 164] width 20 height 29
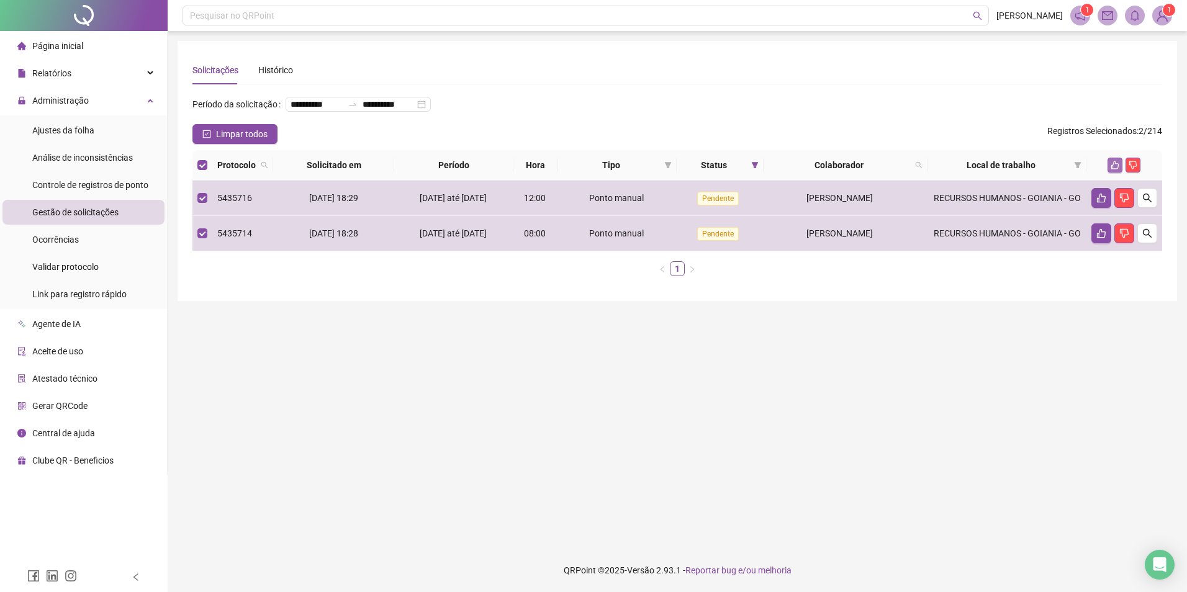
click at [1118, 170] on icon "like" at bounding box center [1115, 165] width 8 height 8
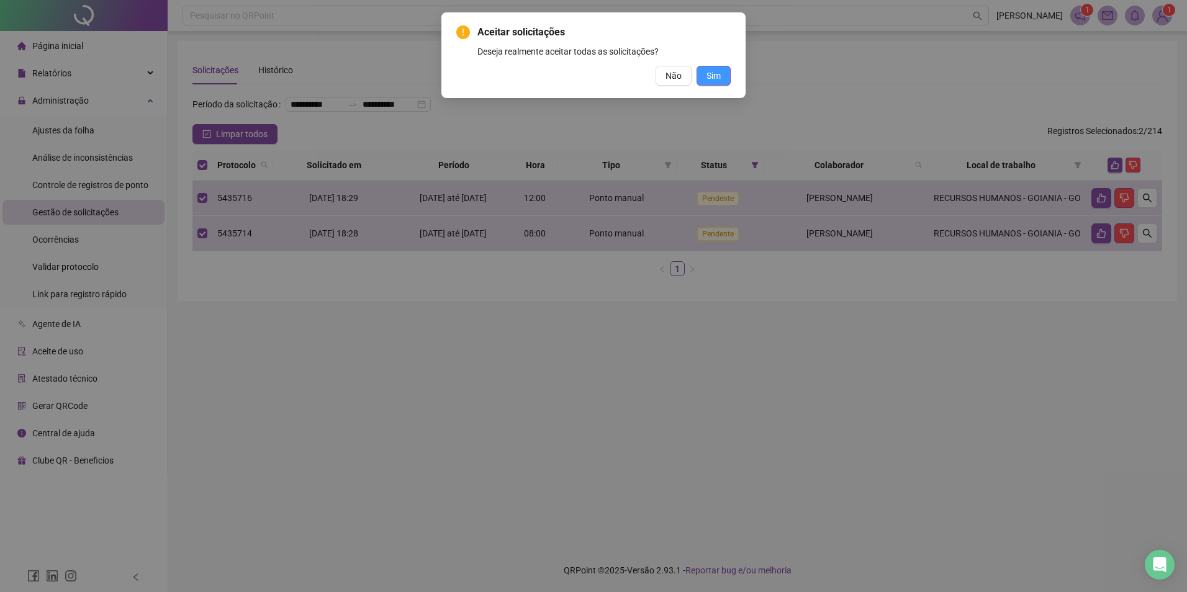
click at [715, 76] on span "Sim" at bounding box center [714, 76] width 14 height 14
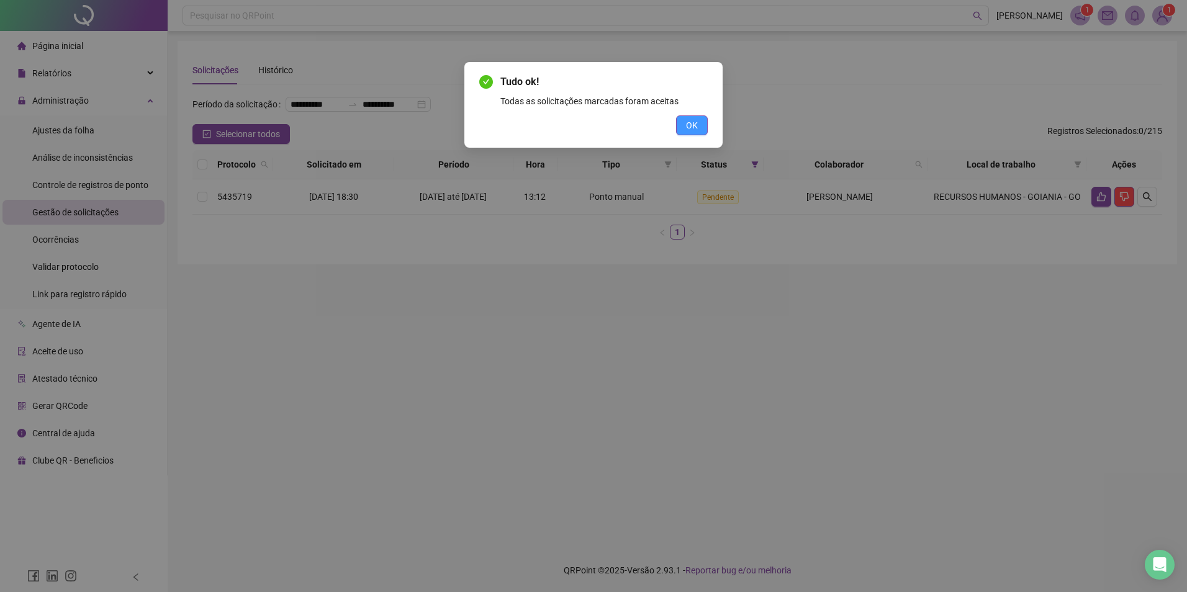
click at [702, 119] on button "OK" at bounding box center [692, 125] width 32 height 20
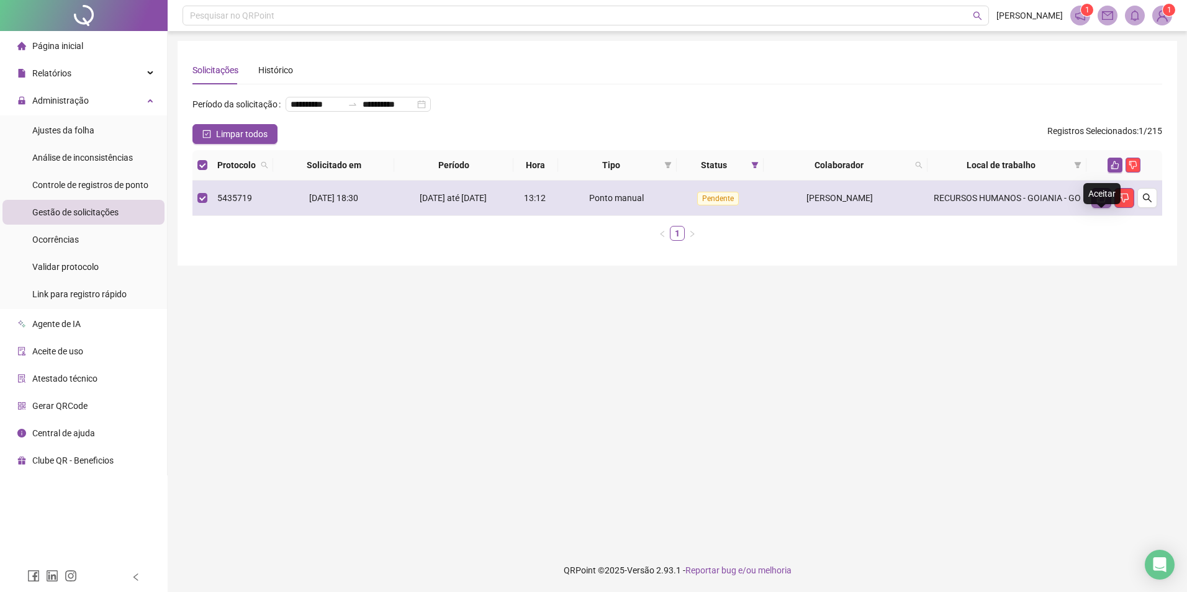
click at [1105, 203] on icon "like" at bounding box center [1101, 198] width 9 height 9
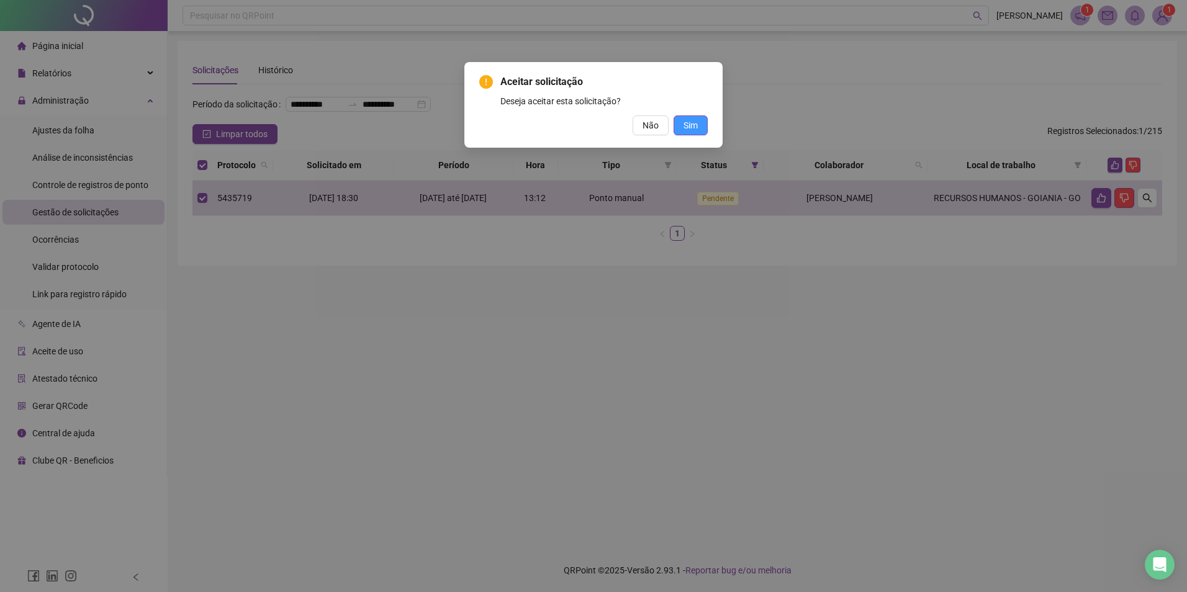
click at [697, 125] on span "Sim" at bounding box center [691, 126] width 14 height 14
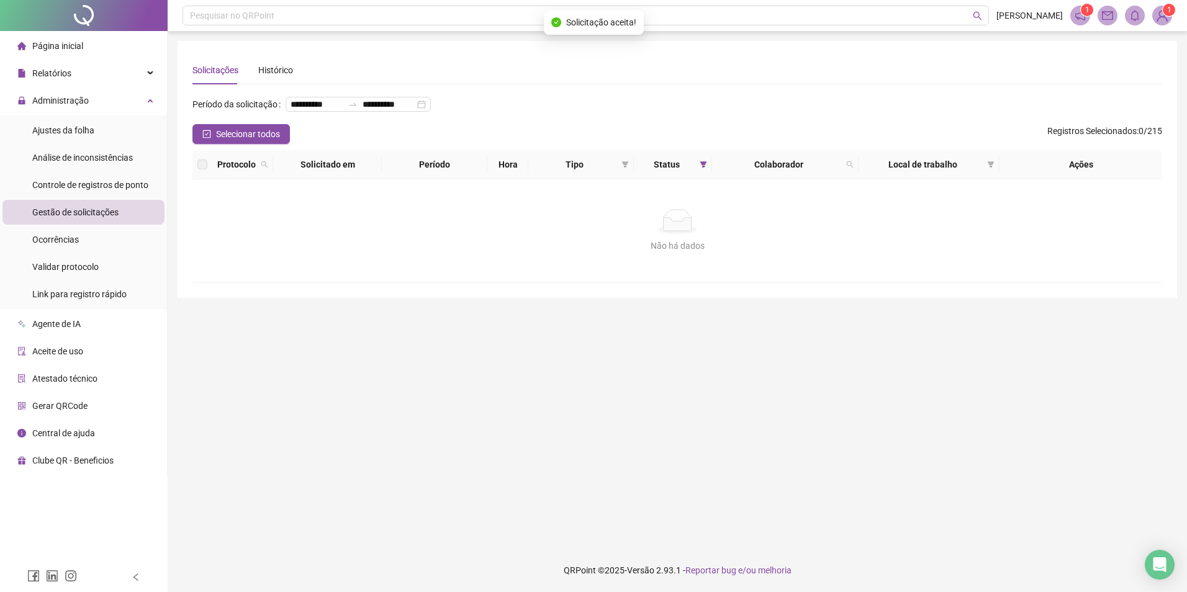
click at [107, 212] on span "Gestão de solicitações" at bounding box center [75, 212] width 86 height 10
click at [91, 203] on div "Gestão de solicitações" at bounding box center [75, 212] width 86 height 25
click at [60, 132] on span "Ajustes da folha" at bounding box center [63, 130] width 62 height 10
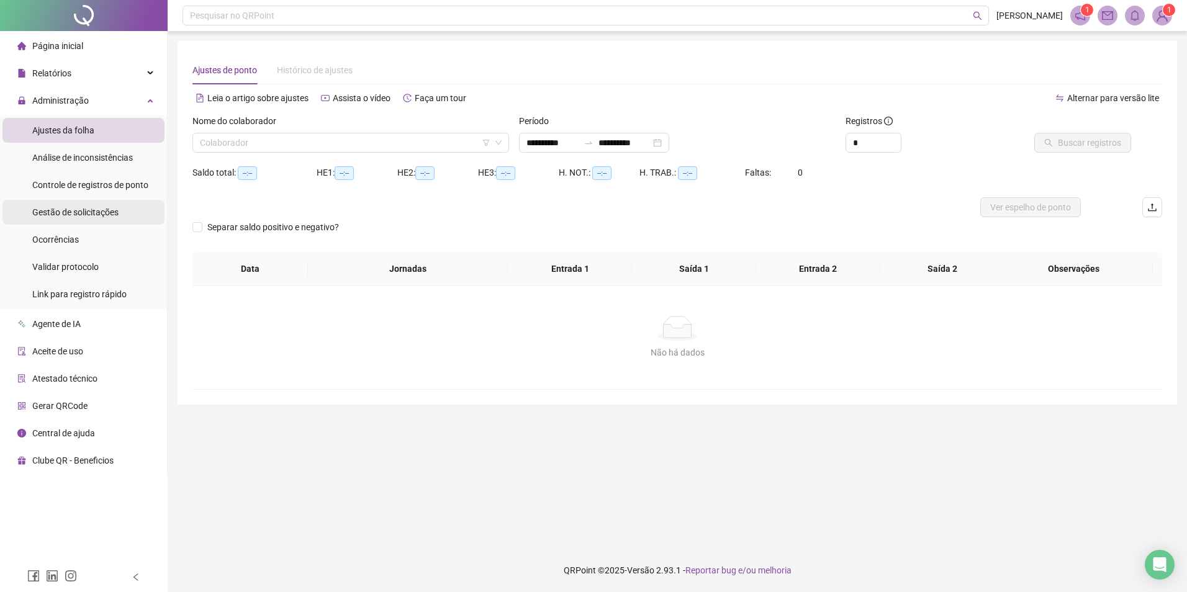
click at [89, 217] on span "Gestão de solicitações" at bounding box center [75, 212] width 86 height 10
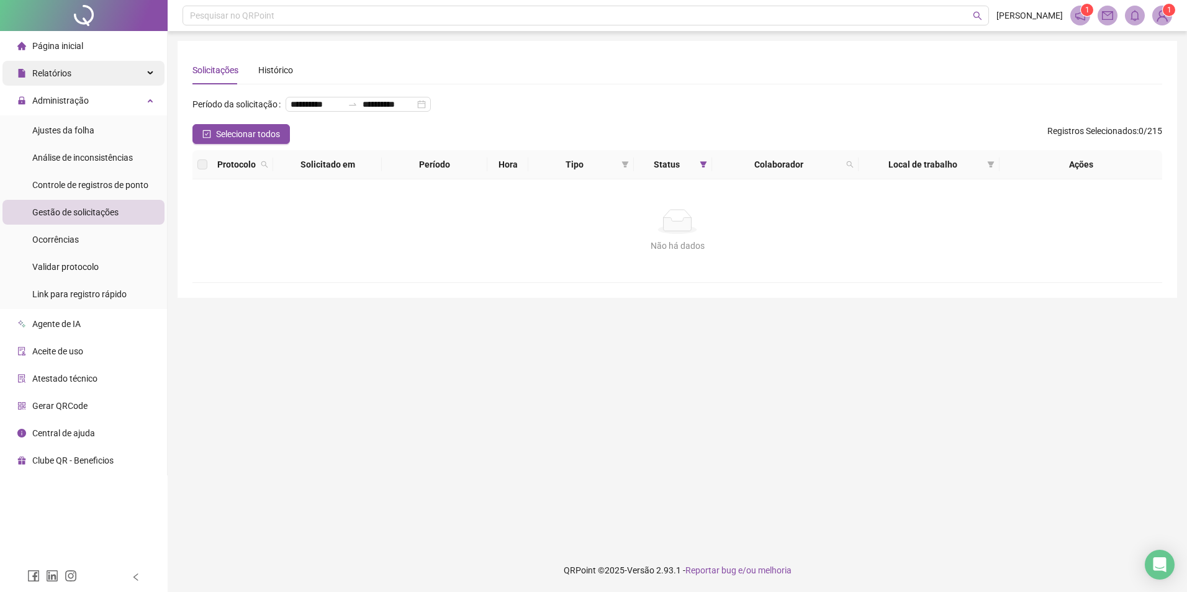
click at [55, 73] on span "Relatórios" at bounding box center [51, 73] width 39 height 10
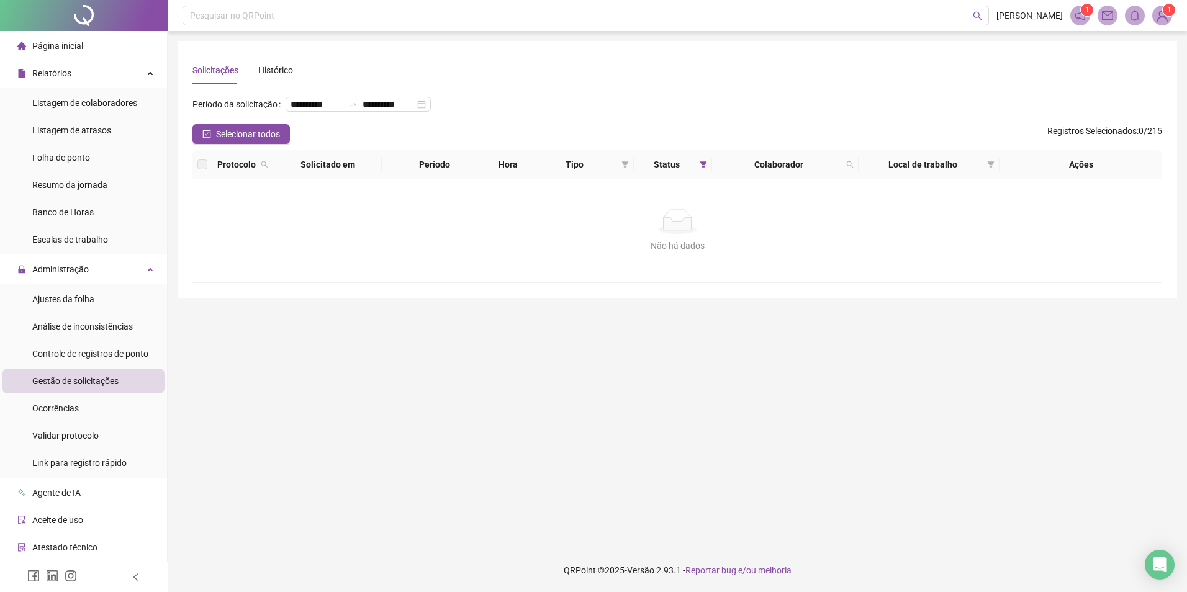
click at [76, 50] on span "Página inicial" at bounding box center [57, 46] width 51 height 10
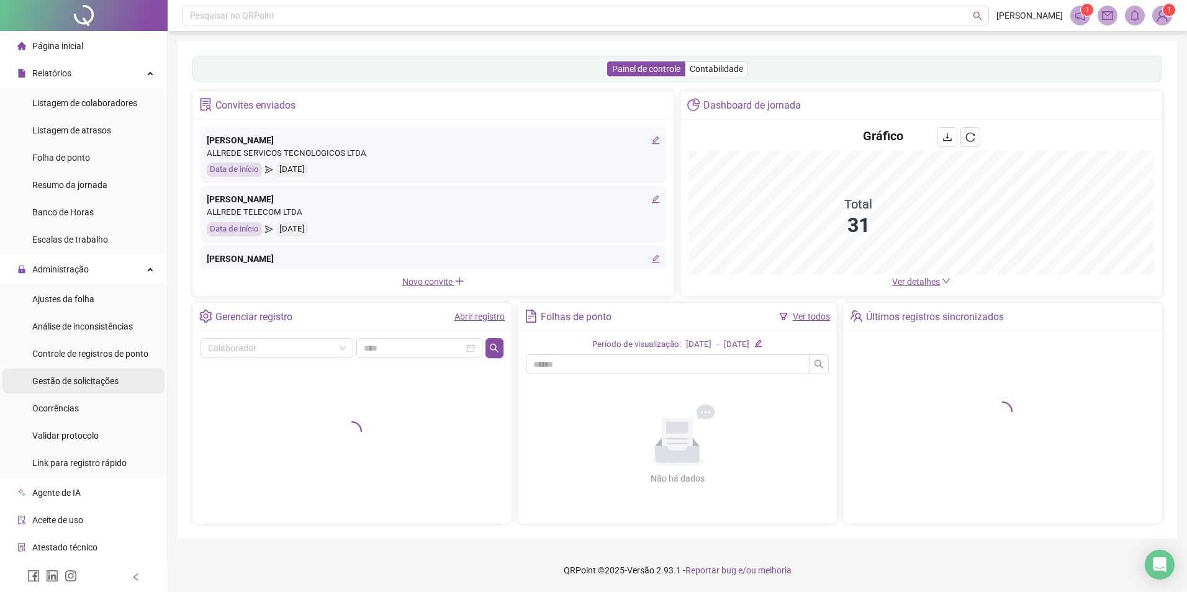
click at [83, 384] on span "Gestão de solicitações" at bounding box center [75, 381] width 86 height 10
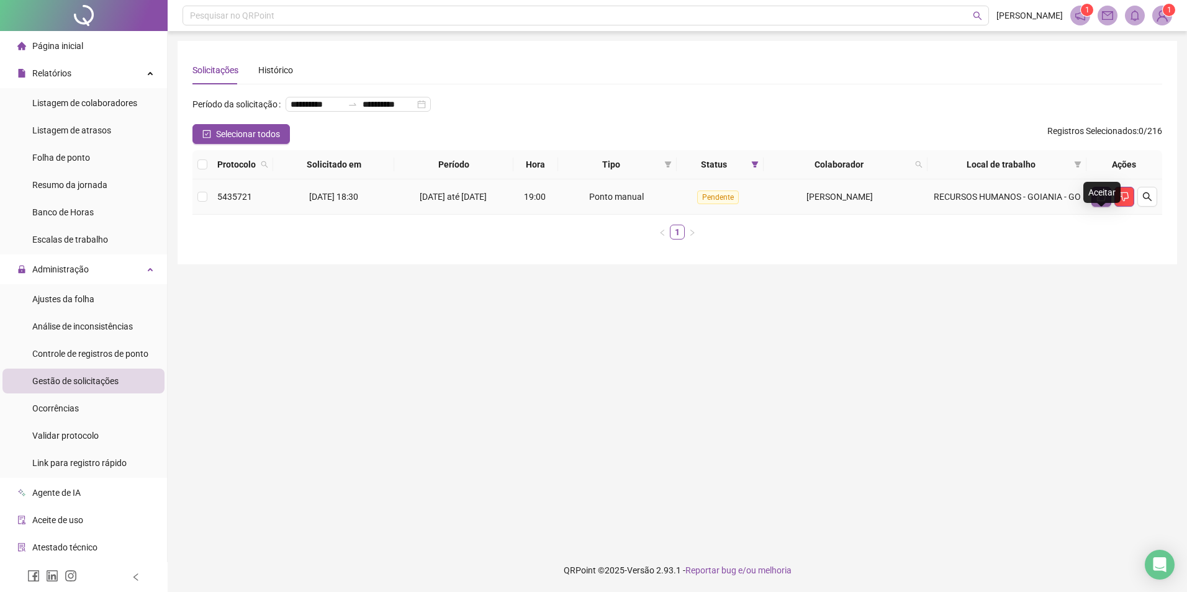
click at [1099, 202] on icon "like" at bounding box center [1101, 196] width 9 height 9
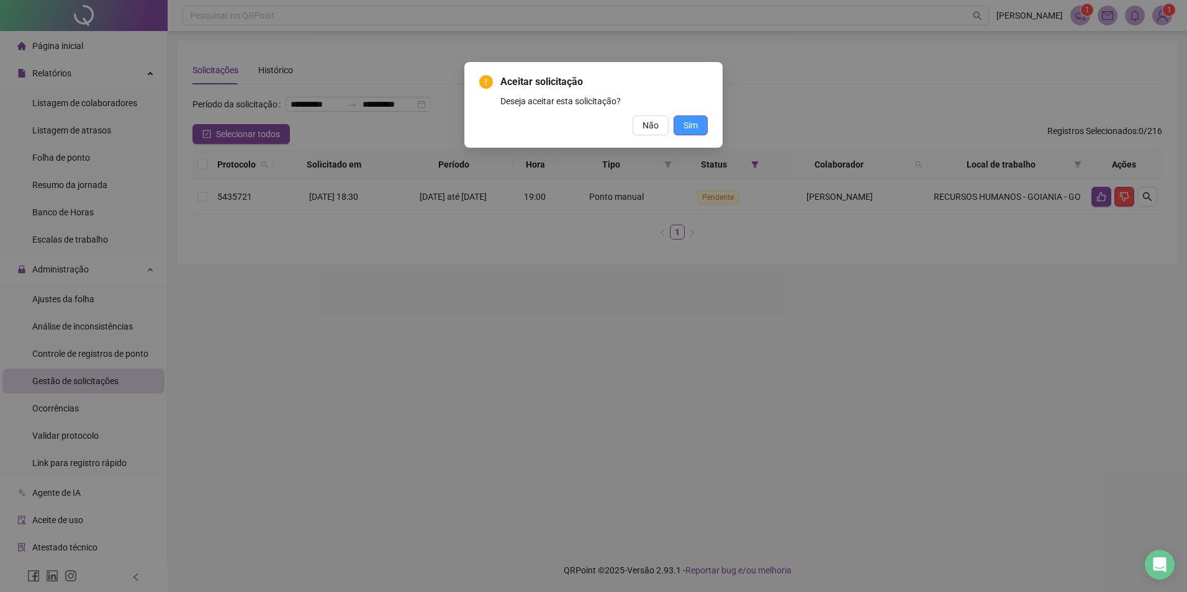
click at [690, 125] on span "Sim" at bounding box center [691, 126] width 14 height 14
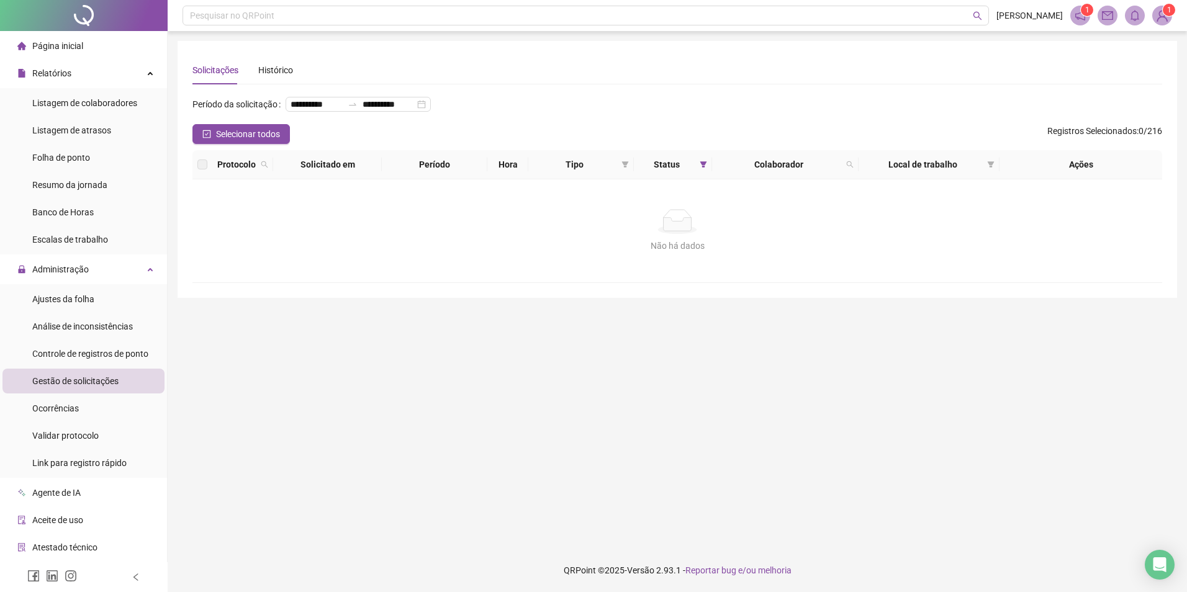
click at [101, 367] on ul "Ajustes da folha Análise de inconsistências Controle de registros de ponto Gest…" at bounding box center [83, 381] width 167 height 194
click at [96, 380] on span "Gestão de solicitações" at bounding box center [75, 381] width 86 height 10
click at [73, 53] on div "Página inicial" at bounding box center [50, 46] width 66 height 25
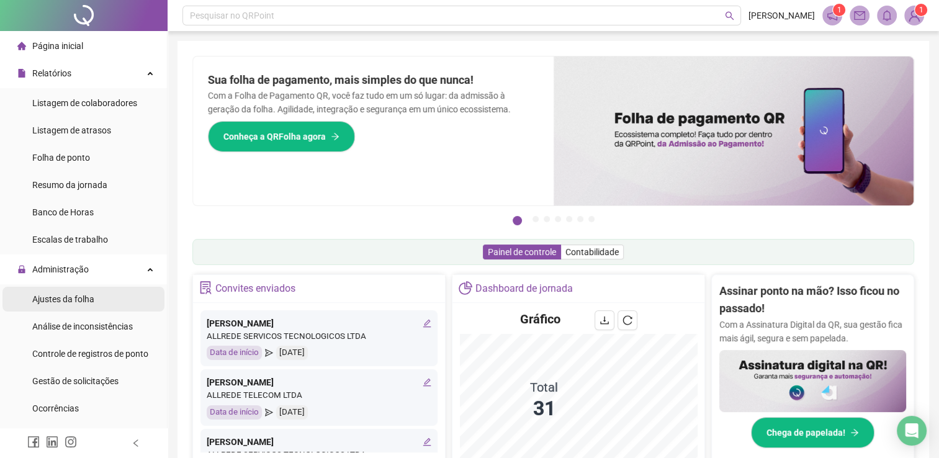
click at [97, 307] on li "Ajustes da folha" at bounding box center [83, 299] width 162 height 25
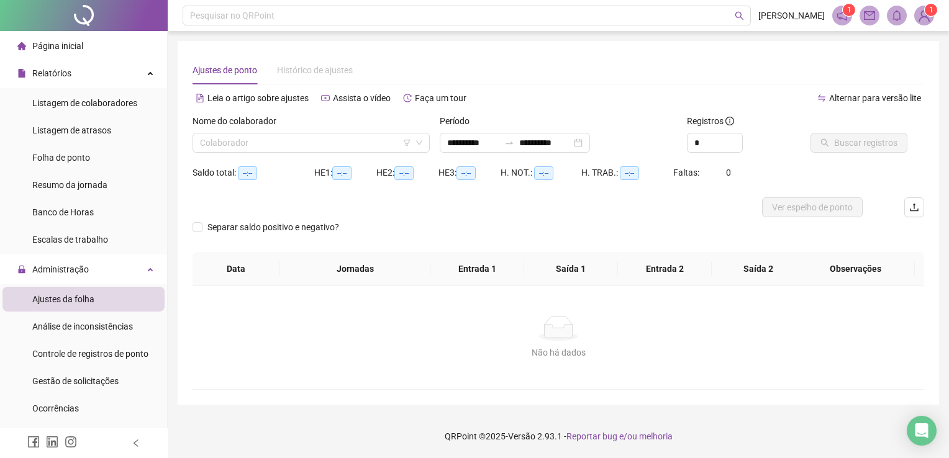
type input "**********"
click at [286, 146] on input "search" at bounding box center [305, 143] width 211 height 19
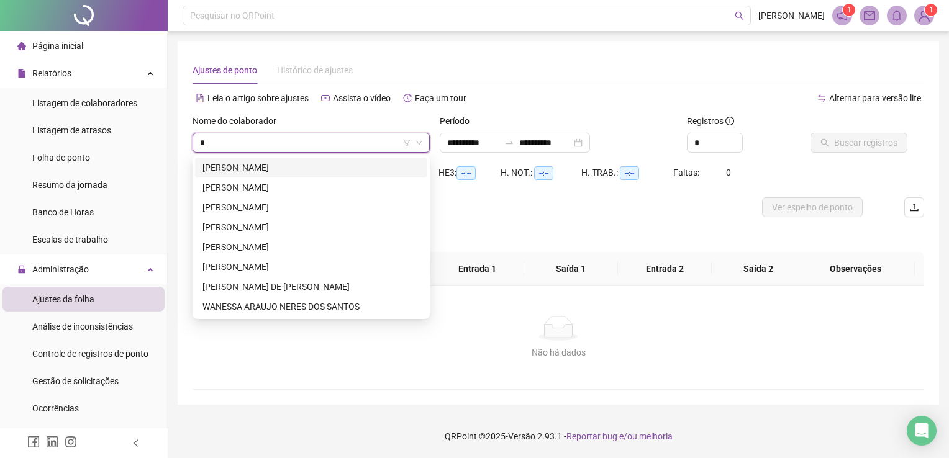
type input "**"
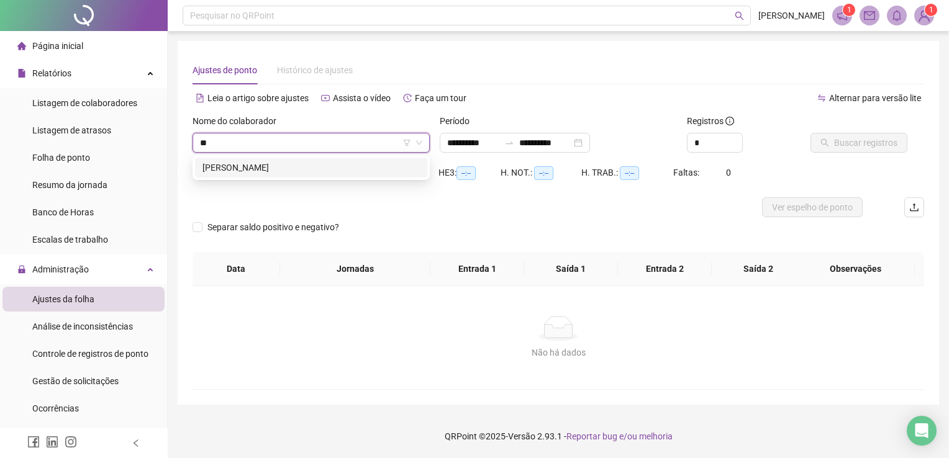
click at [306, 163] on div "[PERSON_NAME]" at bounding box center [310, 168] width 217 height 14
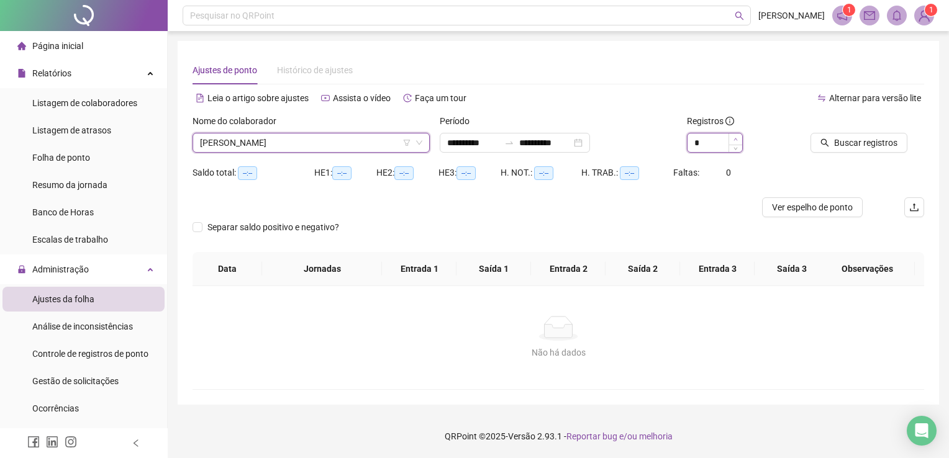
click at [735, 136] on span "Increase Value" at bounding box center [735, 139] width 14 height 11
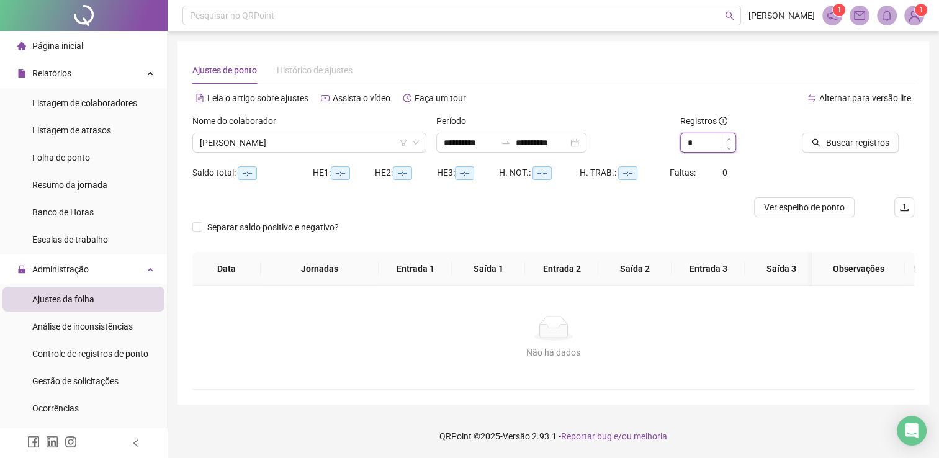
click at [735, 136] on span "Increase Value" at bounding box center [729, 139] width 14 height 11
type input "**"
drag, startPoint x: 735, startPoint y: 136, endPoint x: 834, endPoint y: 148, distance: 100.0
click at [734, 136] on span "Increase Value" at bounding box center [729, 139] width 14 height 11
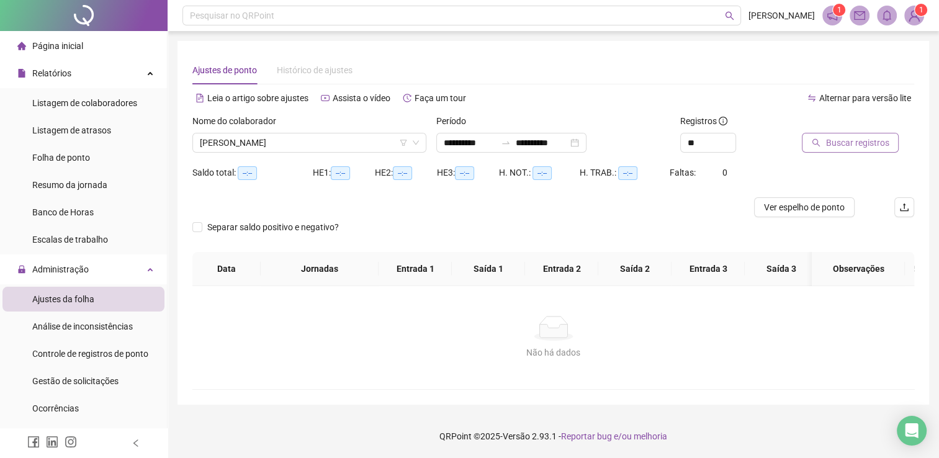
click at [834, 148] on span "Buscar registros" at bounding box center [857, 143] width 63 height 14
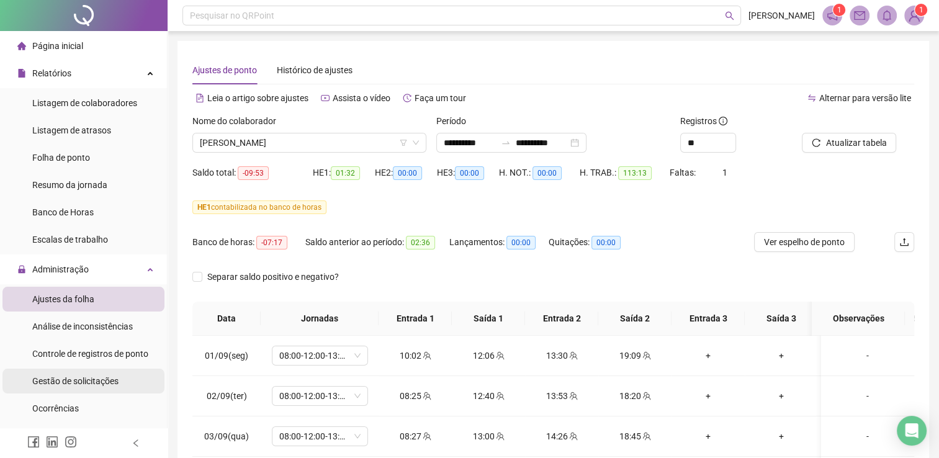
click at [84, 381] on span "Gestão de solicitações" at bounding box center [75, 381] width 86 height 10
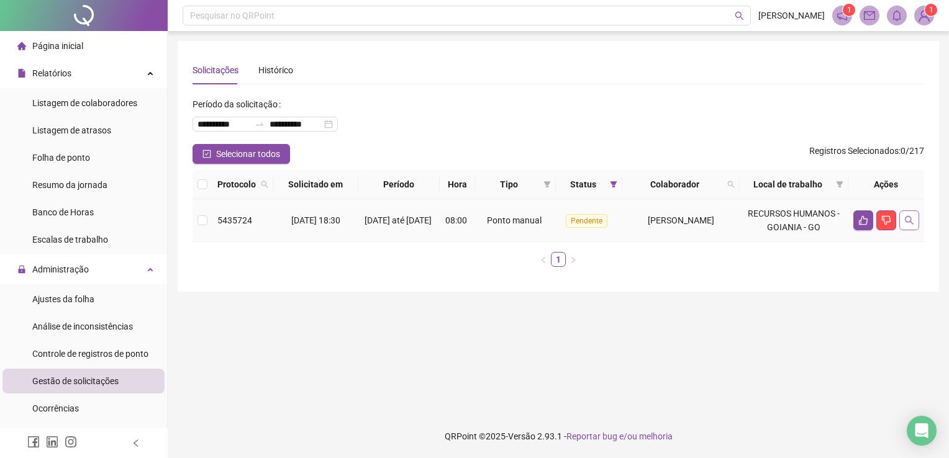
click at [906, 221] on icon "search" at bounding box center [909, 220] width 9 height 9
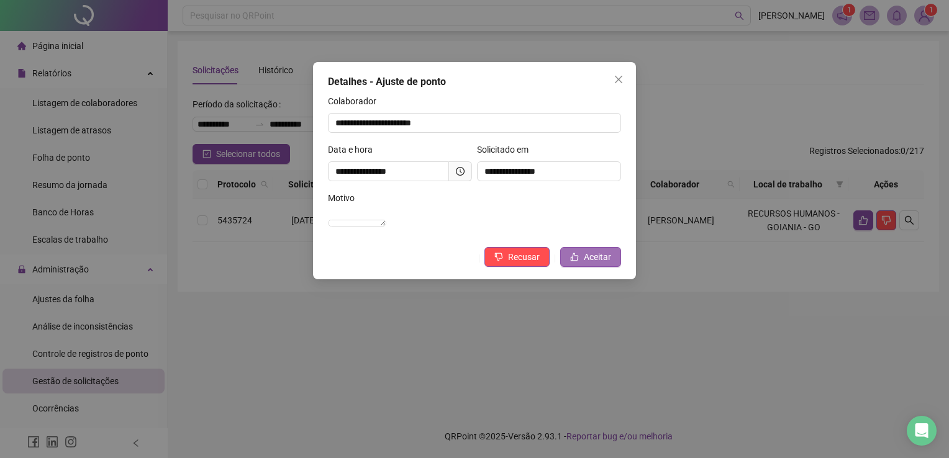
click at [586, 264] on span "Aceitar" at bounding box center [597, 257] width 27 height 14
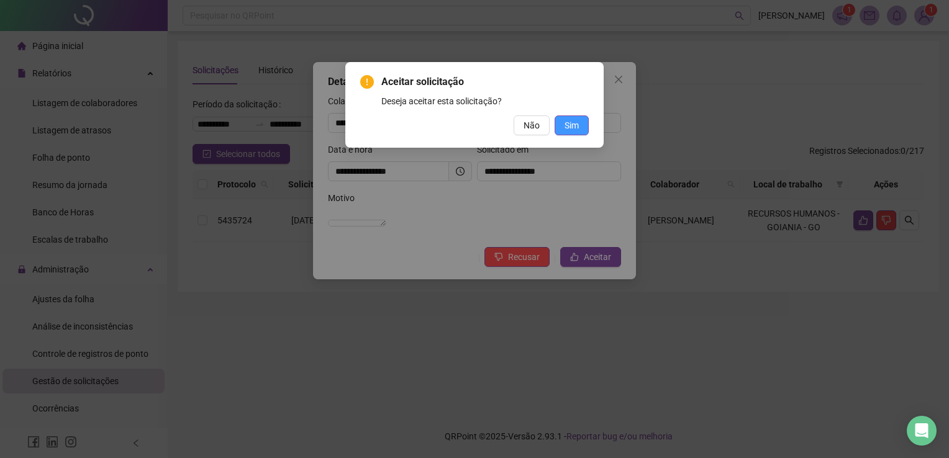
click at [557, 122] on button "Sim" at bounding box center [571, 125] width 34 height 20
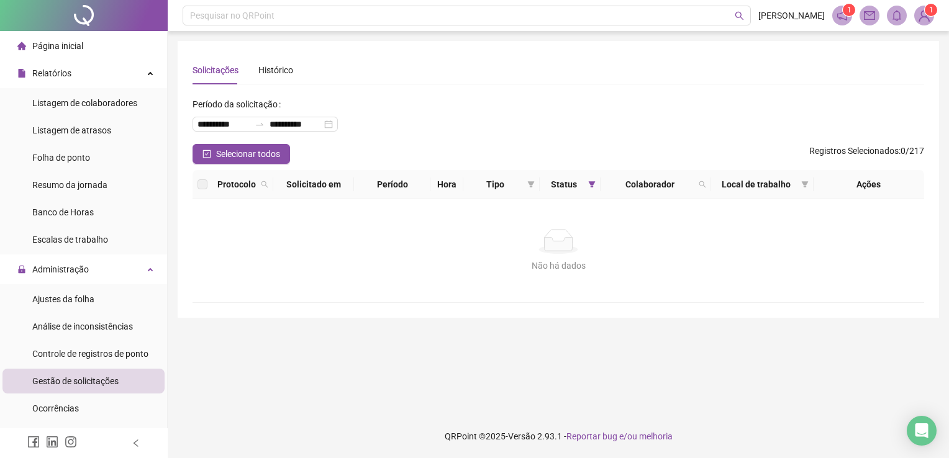
click at [68, 22] on div at bounding box center [84, 15] width 168 height 31
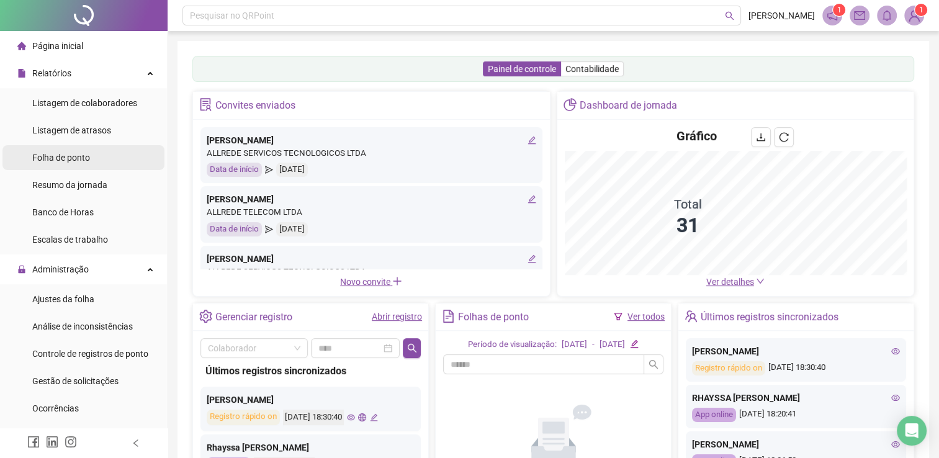
click at [107, 163] on li "Folha de ponto" at bounding box center [83, 157] width 162 height 25
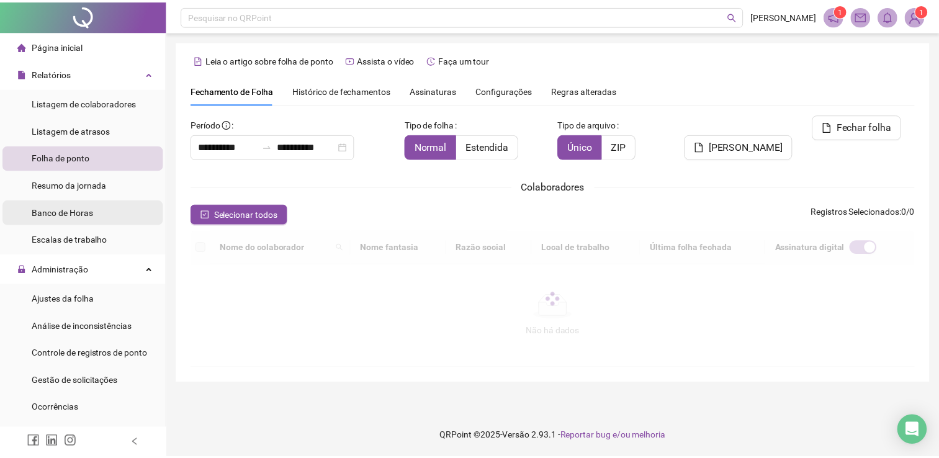
scroll to position [25, 0]
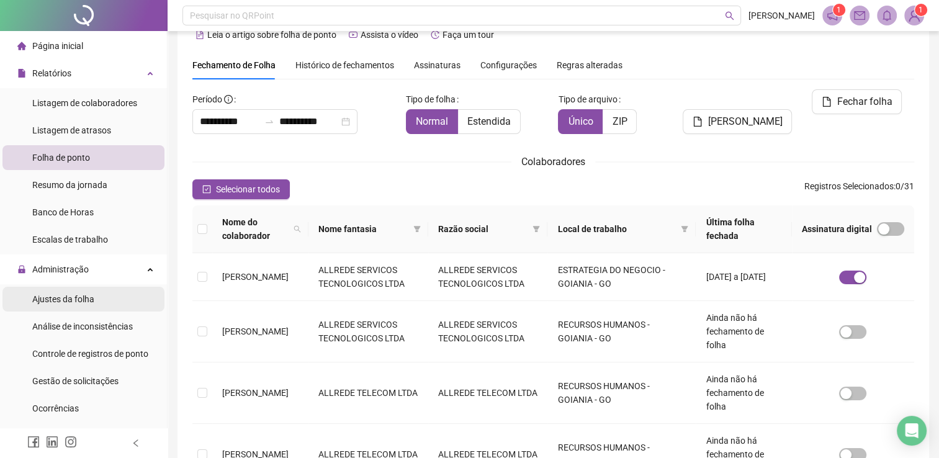
click at [61, 294] on span "Ajustes da folha" at bounding box center [63, 299] width 62 height 10
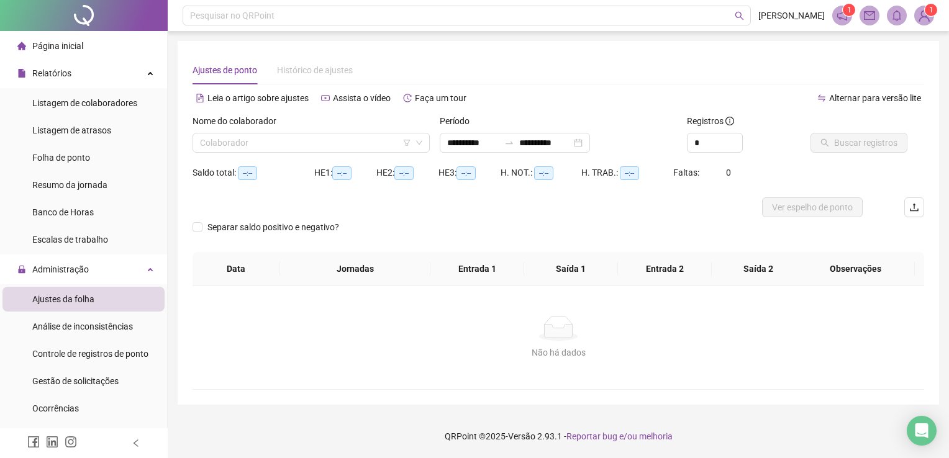
type input "**********"
click at [274, 150] on input "search" at bounding box center [305, 143] width 211 height 19
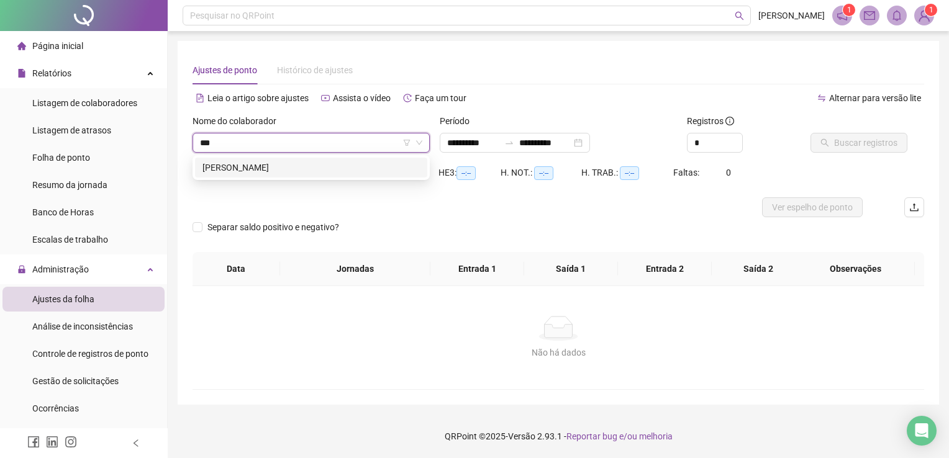
type input "****"
click at [280, 171] on div "[PERSON_NAME]" at bounding box center [310, 168] width 217 height 14
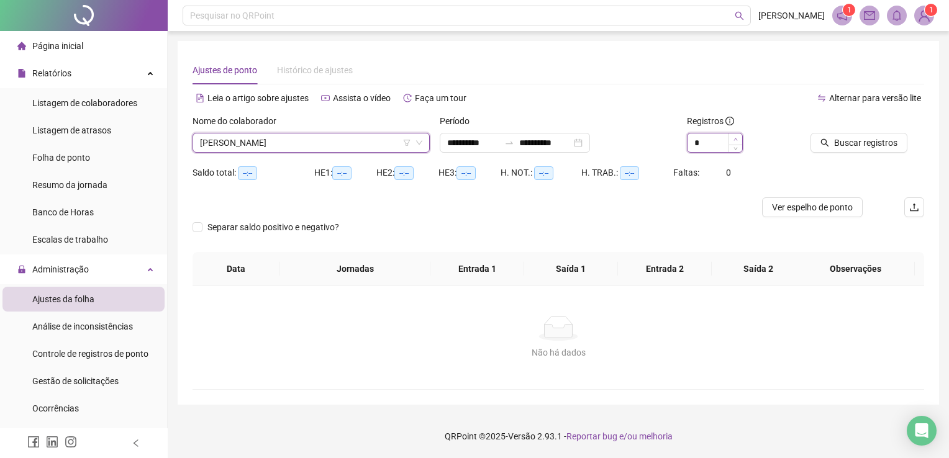
click at [737, 137] on icon "up" at bounding box center [735, 139] width 4 height 4
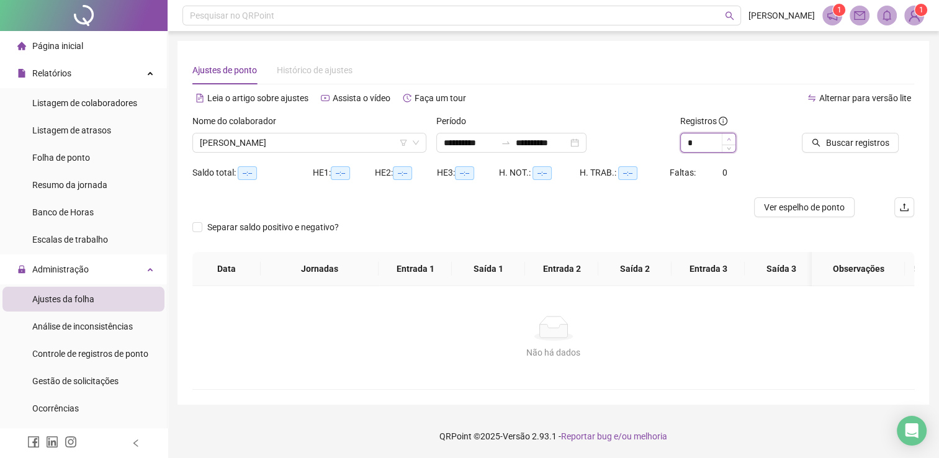
click at [737, 137] on div "*" at bounding box center [737, 143] width 112 height 20
drag, startPoint x: 737, startPoint y: 137, endPoint x: 728, endPoint y: 136, distance: 9.4
click at [728, 136] on div "*" at bounding box center [709, 143] width 56 height 20
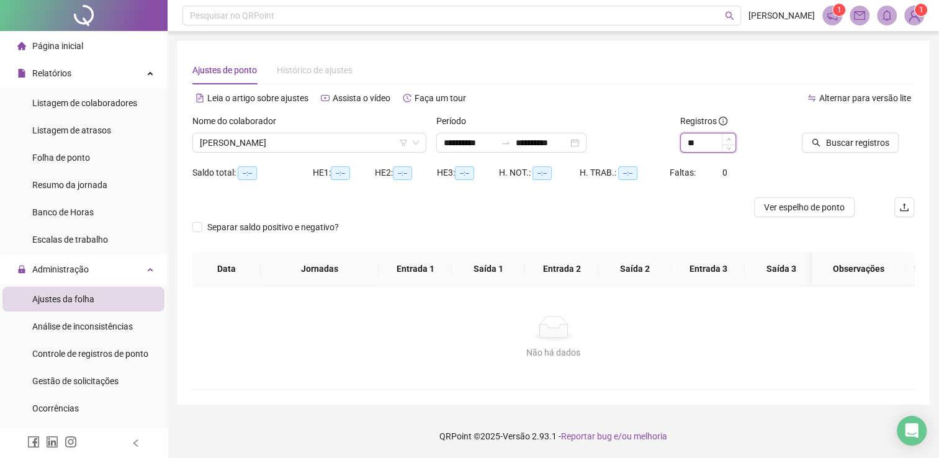
click at [728, 136] on span "Increase Value" at bounding box center [729, 139] width 14 height 11
type input "**"
click at [728, 136] on span "Increase Value" at bounding box center [729, 139] width 14 height 11
click at [815, 141] on icon "search" at bounding box center [816, 142] width 9 height 9
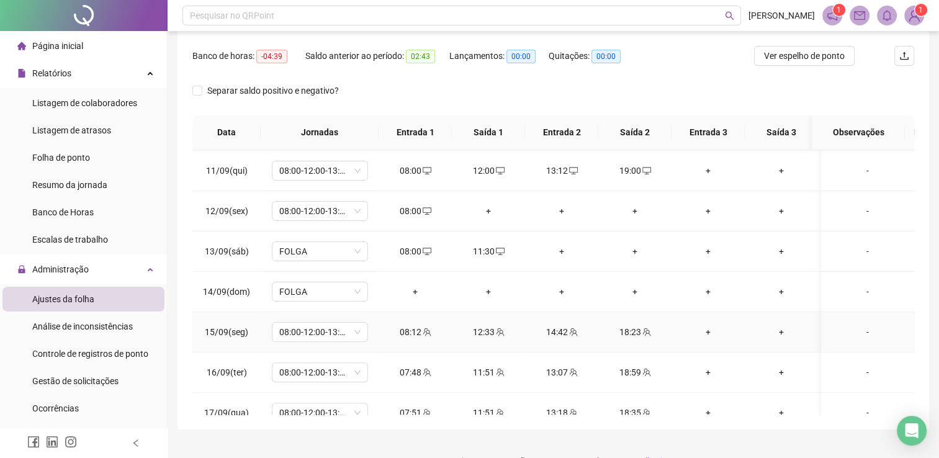
scroll to position [344, 0]
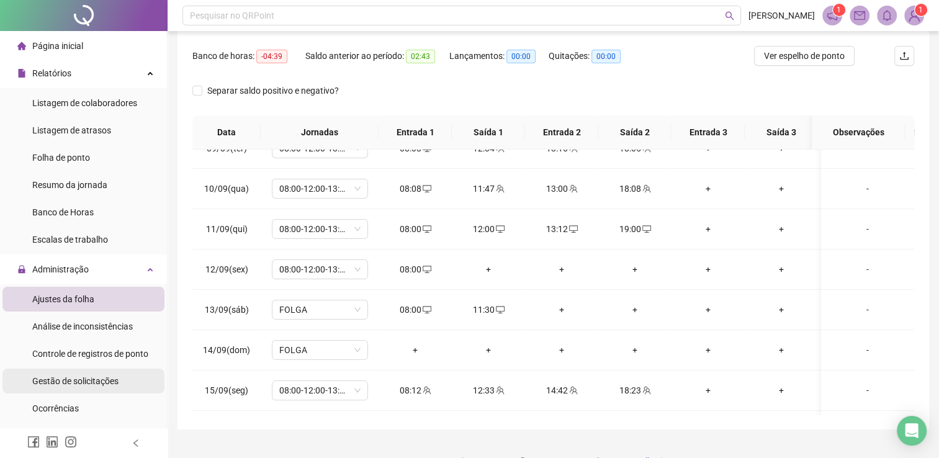
click at [52, 379] on span "Gestão de solicitações" at bounding box center [75, 381] width 86 height 10
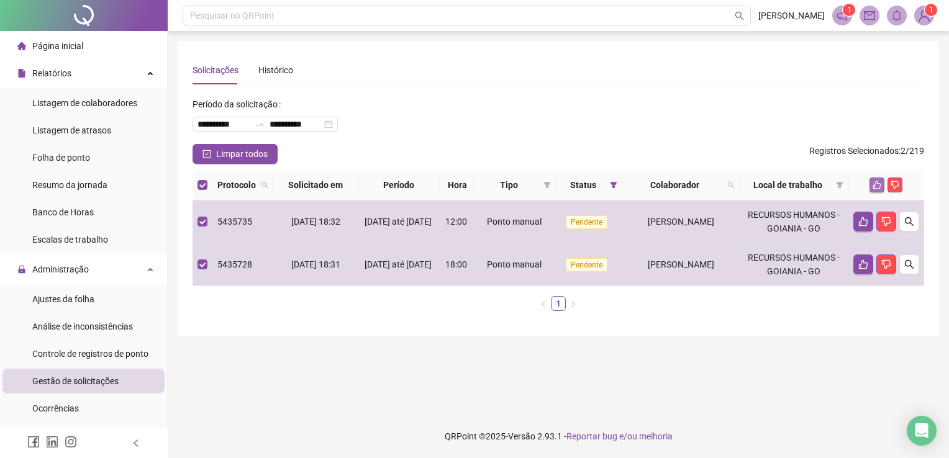
click at [877, 187] on icon "like" at bounding box center [876, 185] width 9 height 9
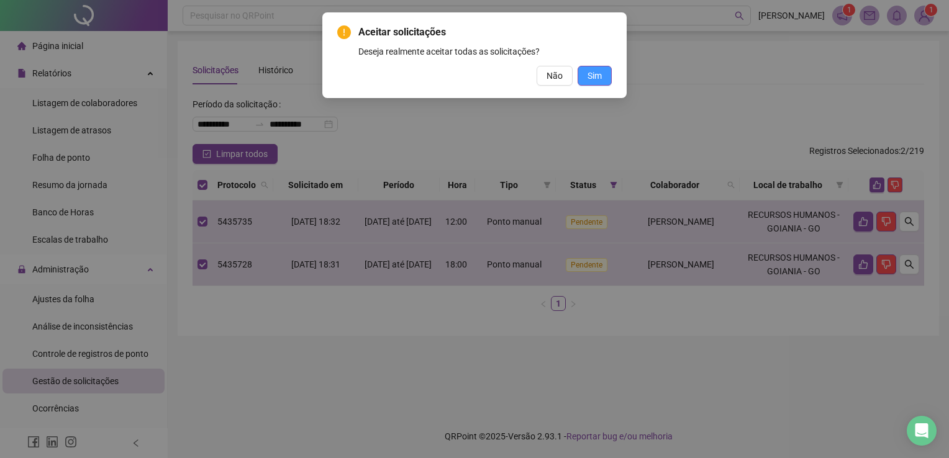
click at [586, 68] on button "Sim" at bounding box center [594, 76] width 34 height 20
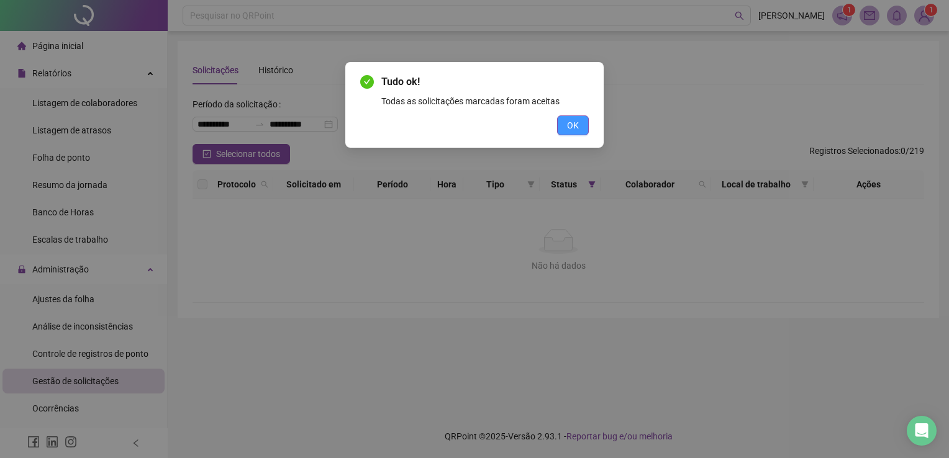
click at [584, 125] on button "OK" at bounding box center [573, 125] width 32 height 20
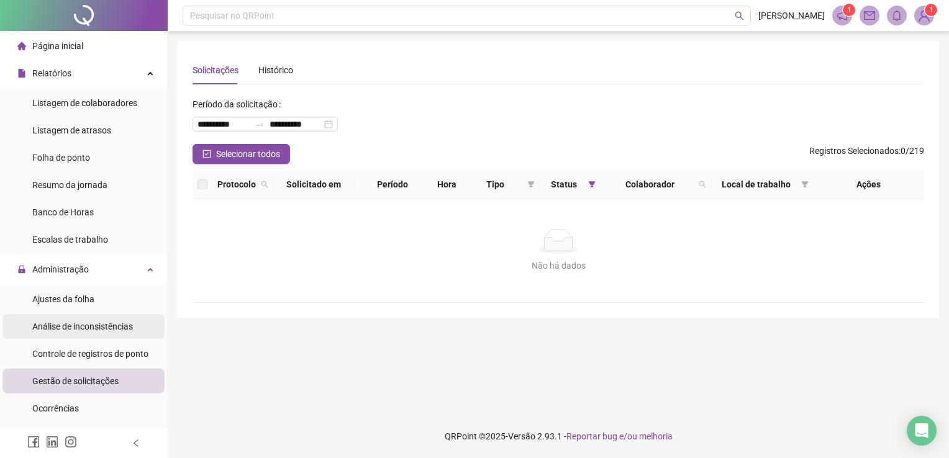
click at [64, 315] on div "Análise de inconsistências" at bounding box center [82, 326] width 101 height 25
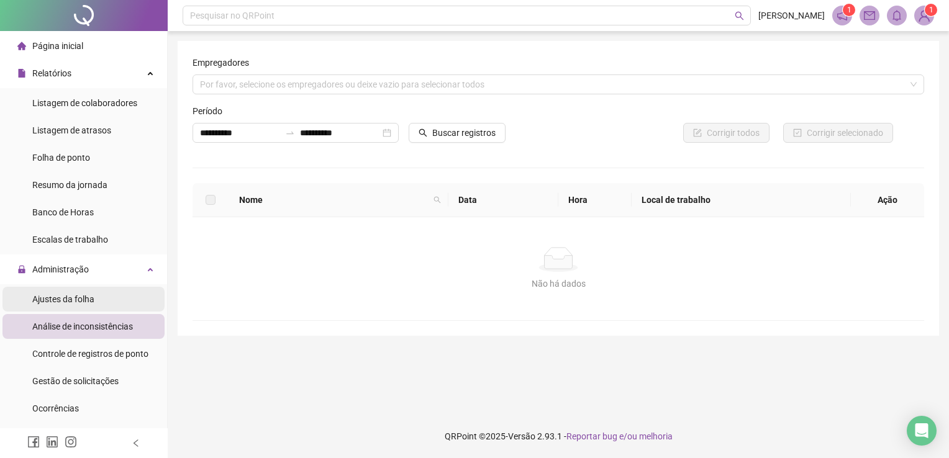
click at [79, 303] on span "Ajustes da folha" at bounding box center [63, 299] width 62 height 10
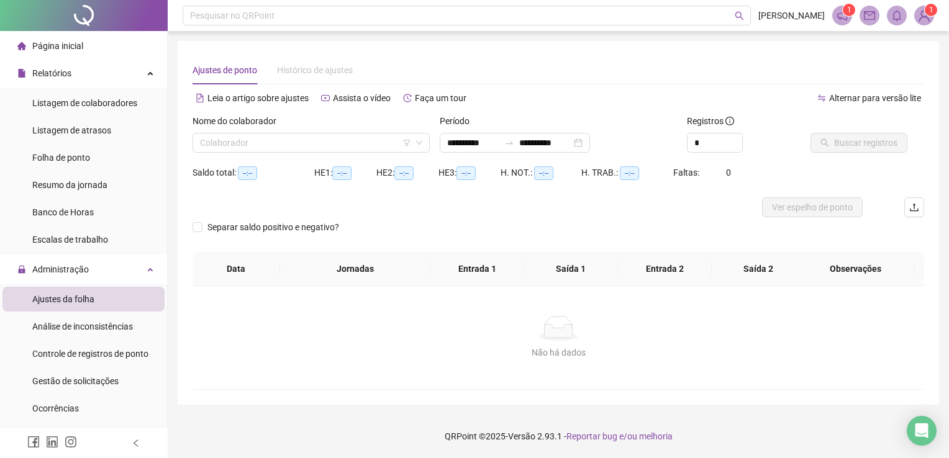
type input "**********"
click at [259, 150] on input "search" at bounding box center [305, 143] width 211 height 19
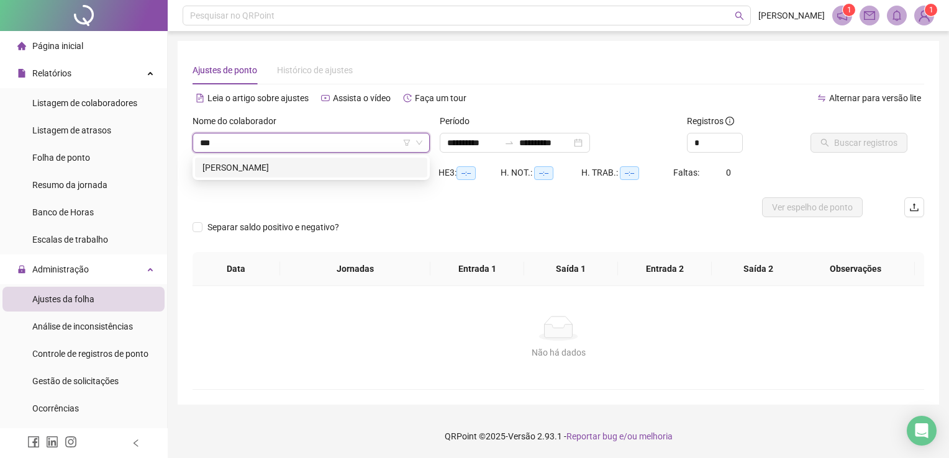
type input "****"
click at [266, 170] on div "[PERSON_NAME]" at bounding box center [310, 168] width 217 height 14
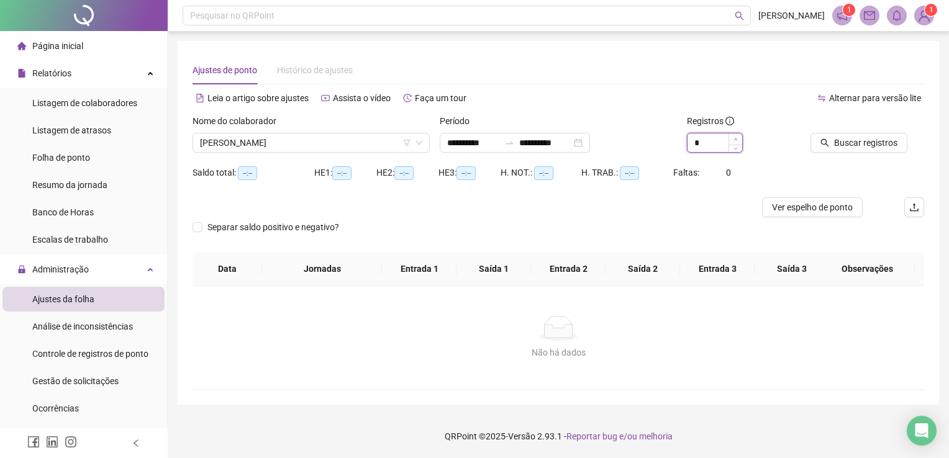
click at [733, 137] on span "Increase Value" at bounding box center [735, 139] width 14 height 11
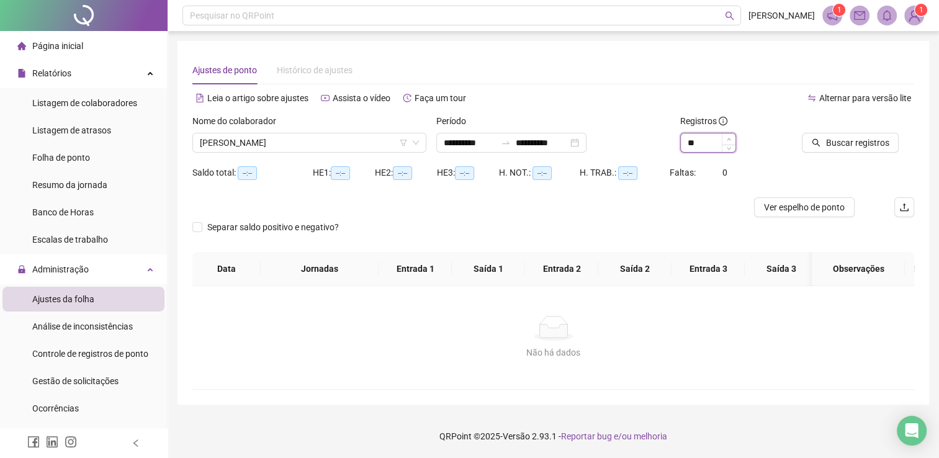
click at [733, 137] on span "Increase Value" at bounding box center [729, 139] width 14 height 11
type input "**"
click at [733, 137] on span "Increase Value" at bounding box center [729, 139] width 14 height 11
click at [867, 145] on span "Buscar registros" at bounding box center [857, 143] width 63 height 14
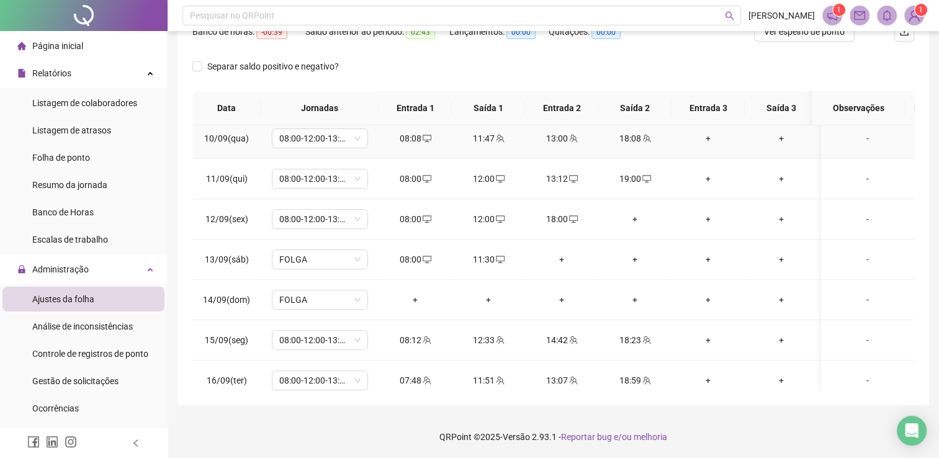
scroll to position [310, 0]
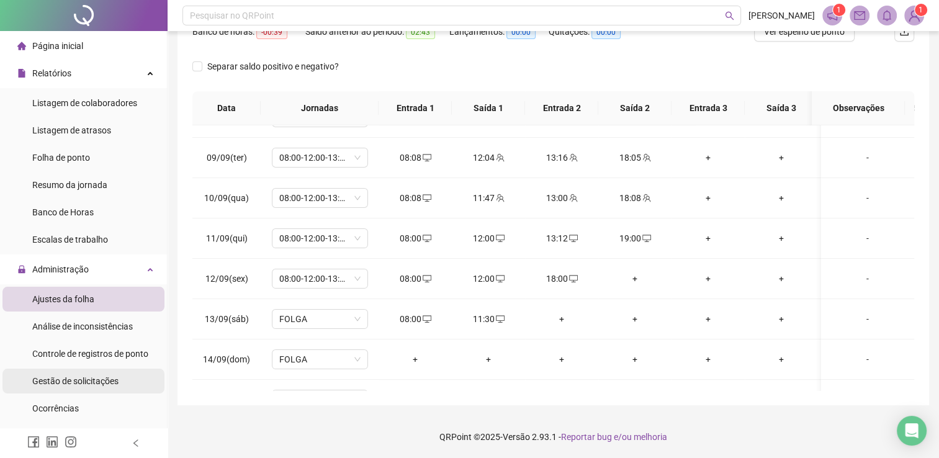
click at [99, 380] on span "Gestão de solicitações" at bounding box center [75, 381] width 86 height 10
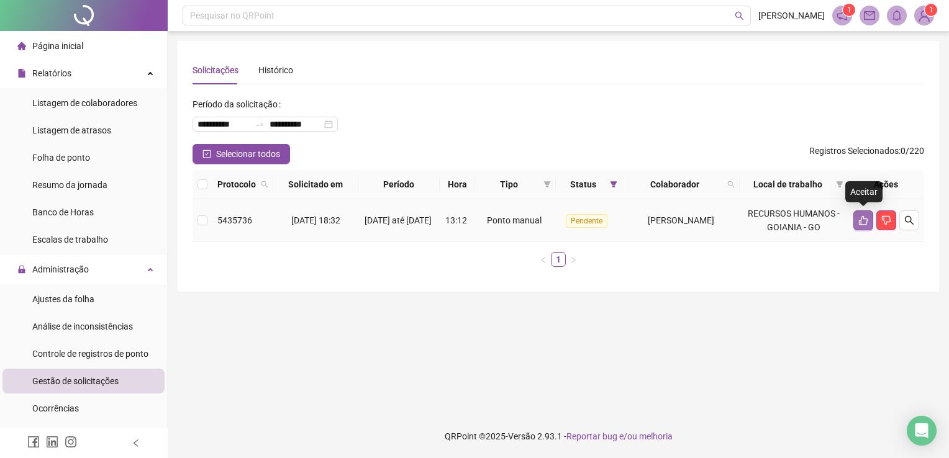
click at [868, 221] on button "button" at bounding box center [863, 220] width 20 height 20
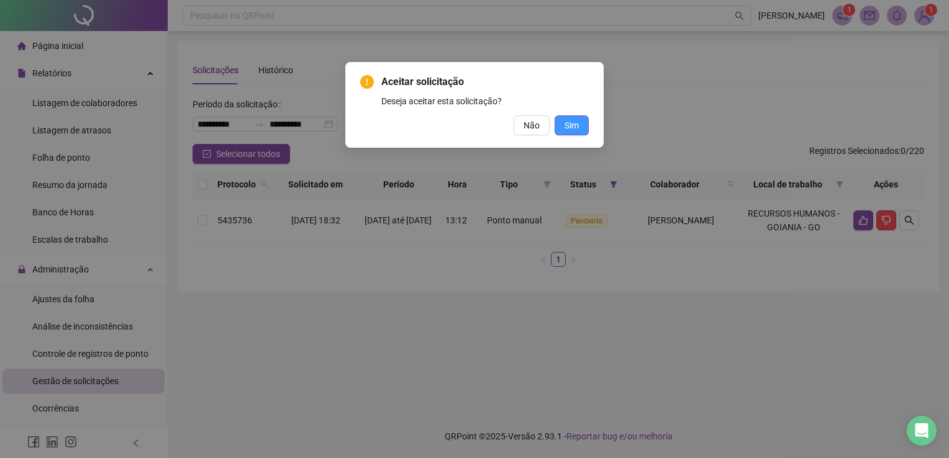
click at [569, 123] on span "Sim" at bounding box center [571, 126] width 14 height 14
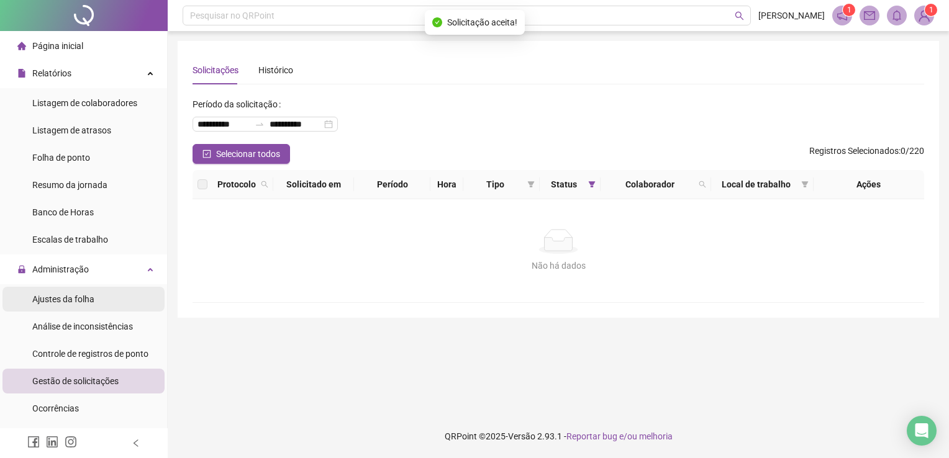
click at [88, 297] on span "Ajustes da folha" at bounding box center [63, 299] width 62 height 10
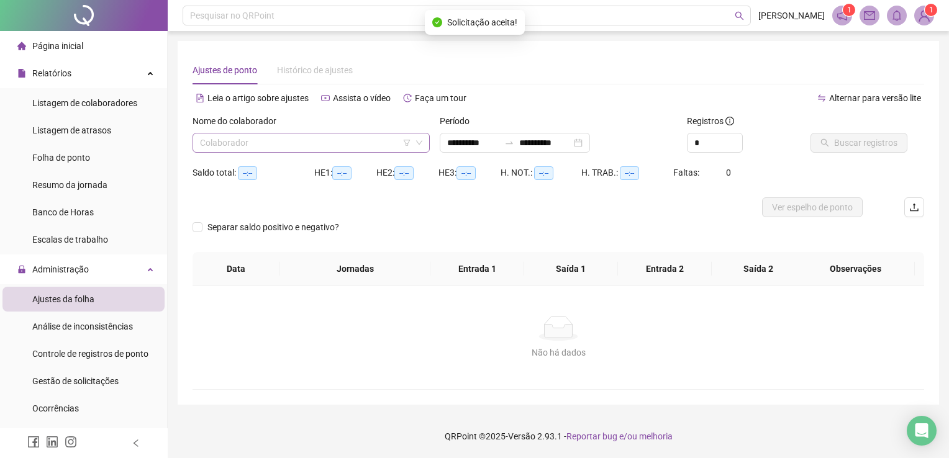
type input "**********"
click at [271, 140] on input "search" at bounding box center [305, 143] width 211 height 19
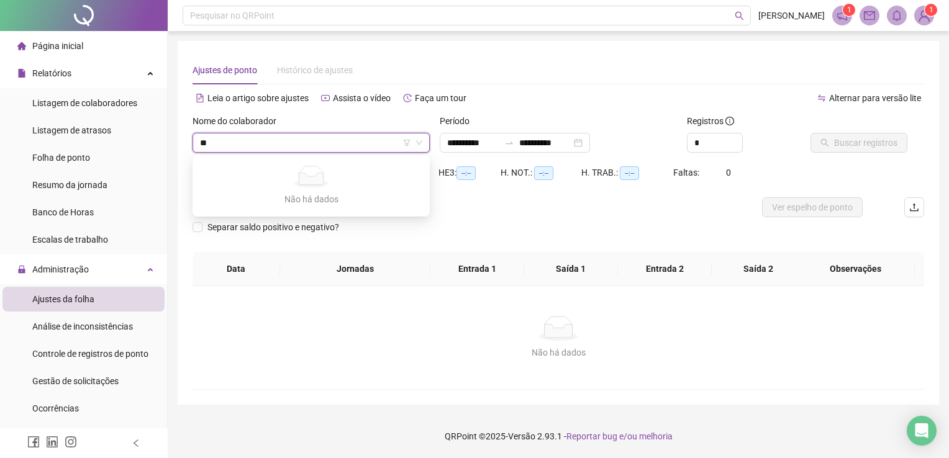
type input "*"
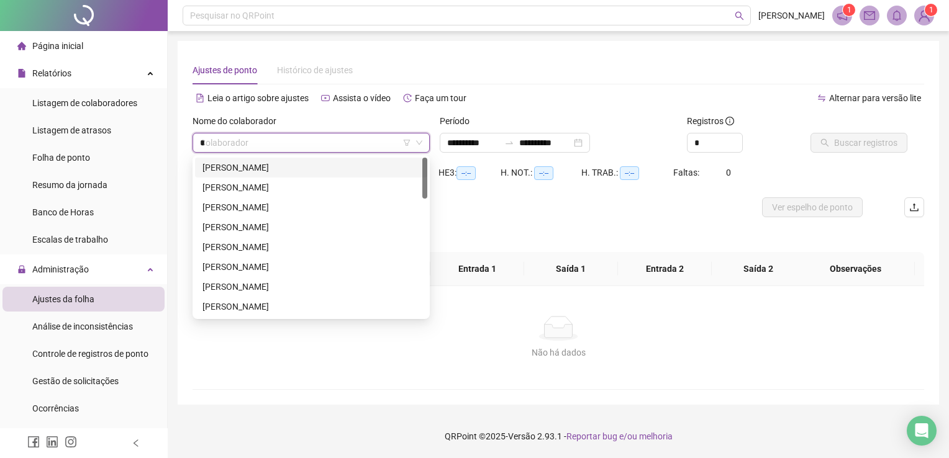
type input "**"
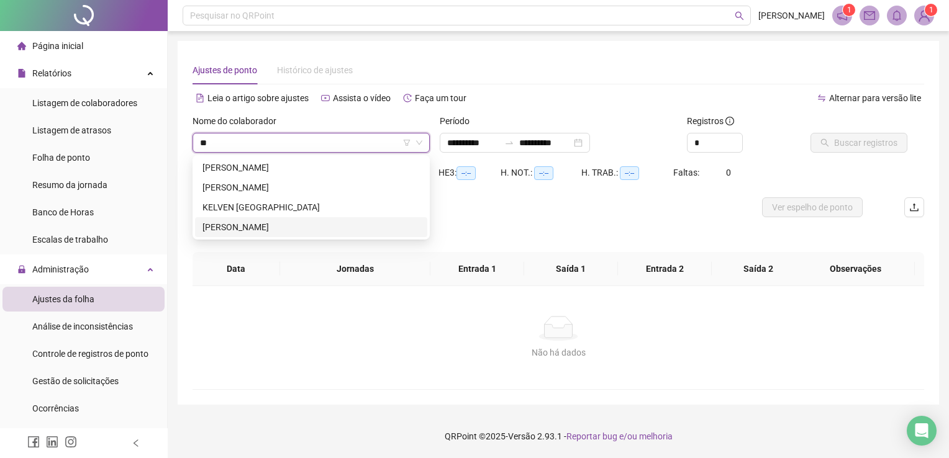
click at [256, 225] on div "[PERSON_NAME]" at bounding box center [310, 227] width 217 height 14
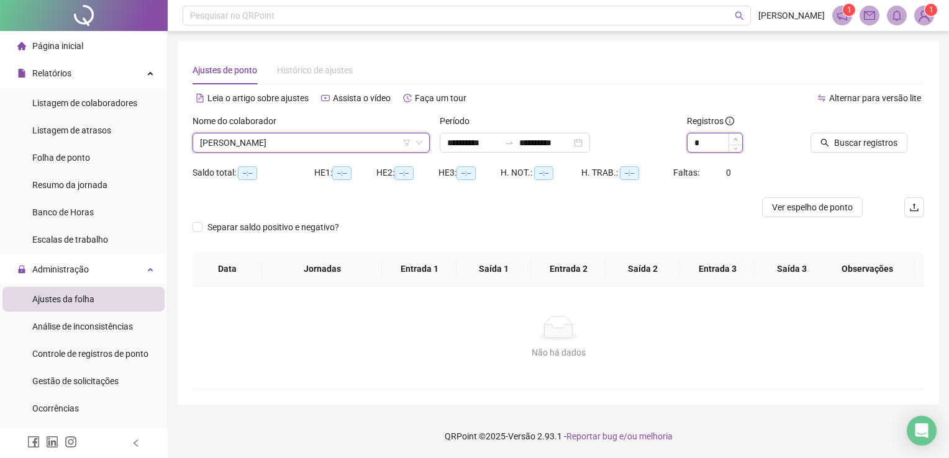
click at [730, 137] on span "Increase Value" at bounding box center [735, 139] width 14 height 11
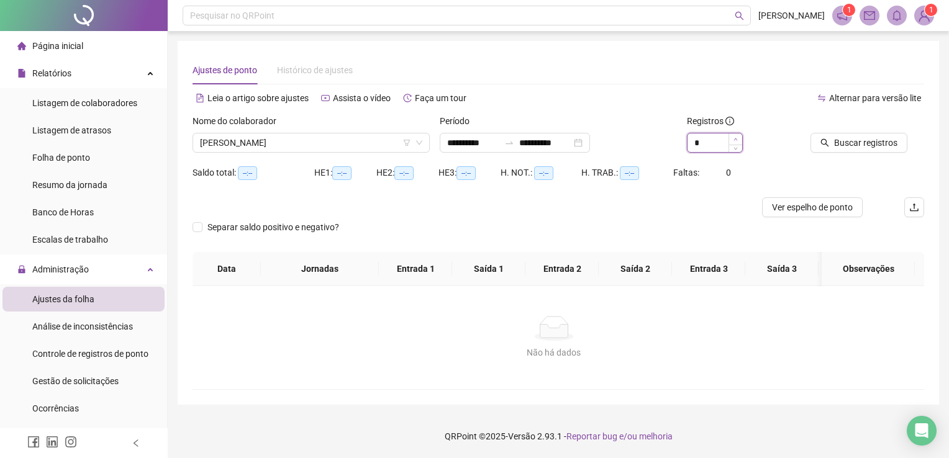
click at [730, 137] on span "Increase Value" at bounding box center [735, 139] width 14 height 11
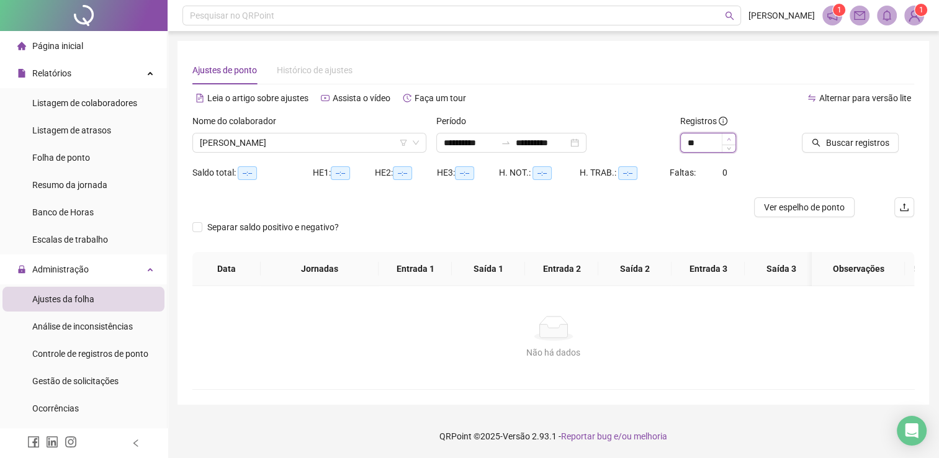
click at [730, 137] on icon "up" at bounding box center [729, 139] width 4 height 4
type input "**"
click at [730, 137] on icon "up" at bounding box center [729, 139] width 4 height 4
click at [864, 147] on span "Buscar registros" at bounding box center [857, 143] width 63 height 14
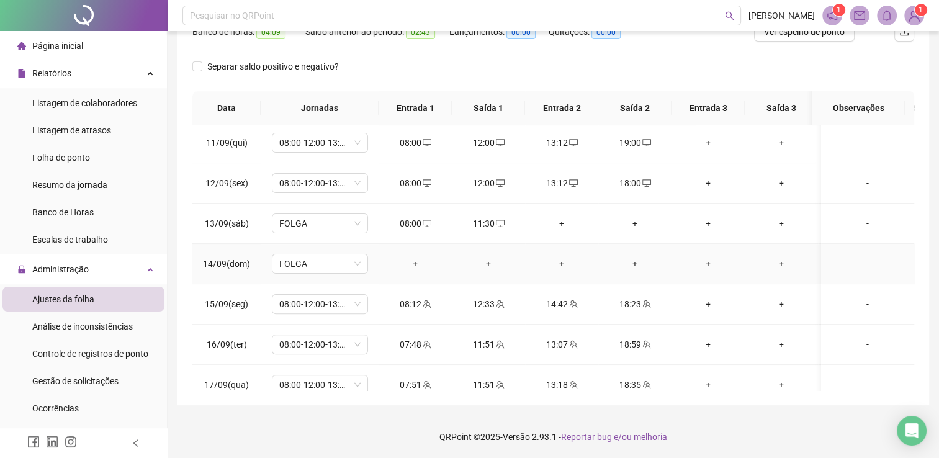
scroll to position [468, 0]
